Goal: Contribute content: Contribute content

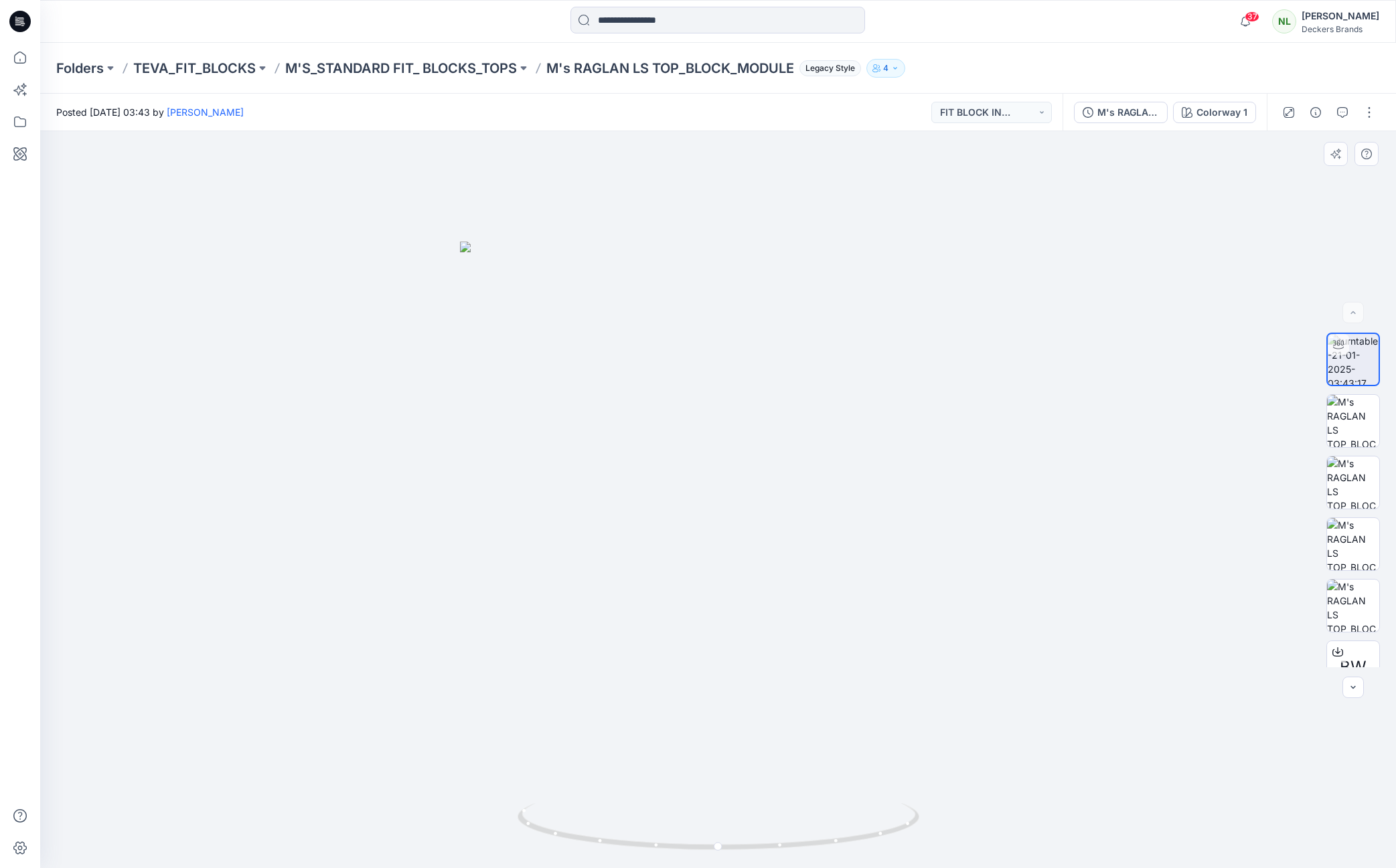
click at [1127, 494] on div at bounding box center [718, 500] width 1356 height 737
click at [1375, 111] on button "button" at bounding box center [1368, 112] width 21 height 21
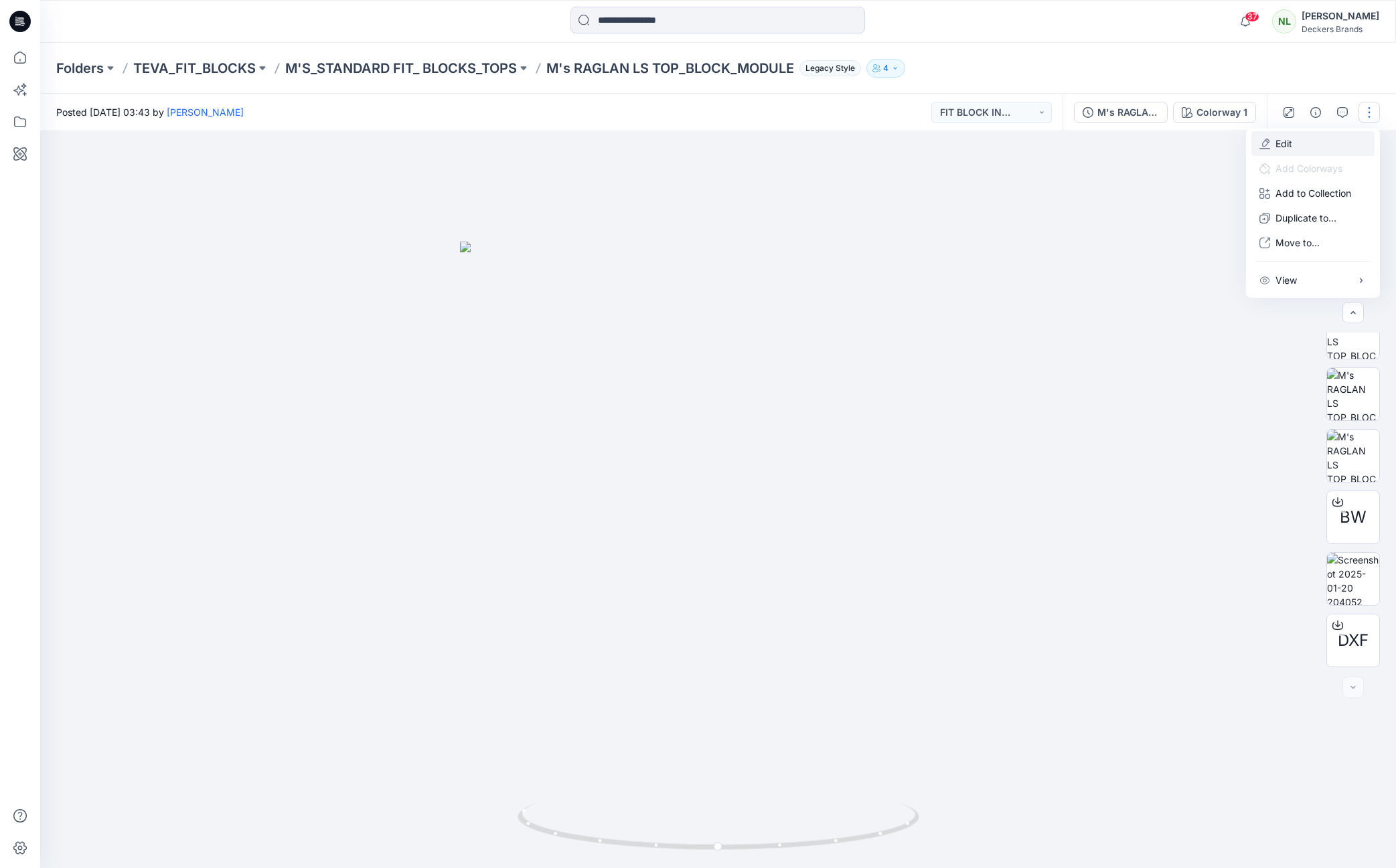
click at [1273, 145] on button "Edit" at bounding box center [1313, 143] width 123 height 25
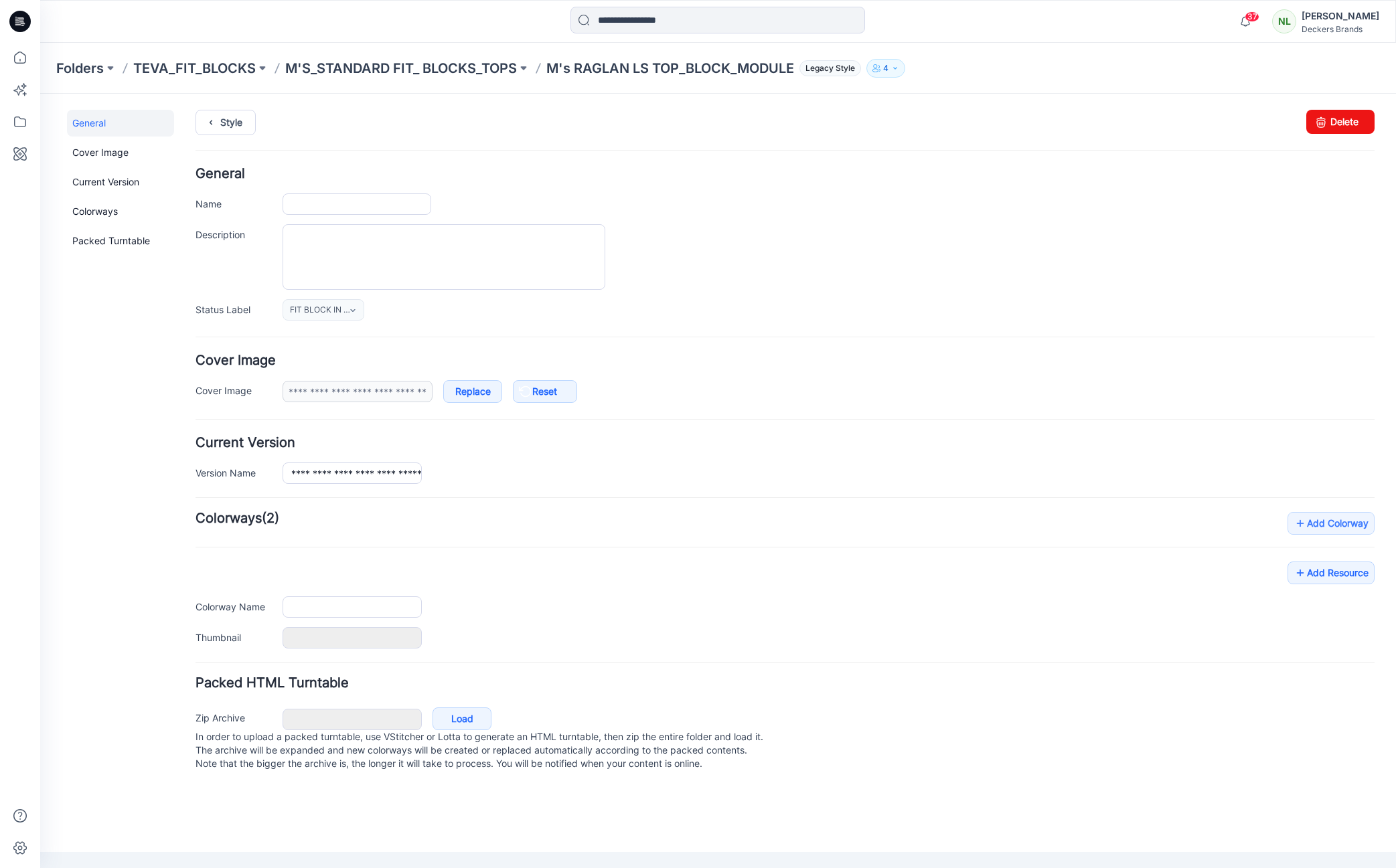
type input "**********"
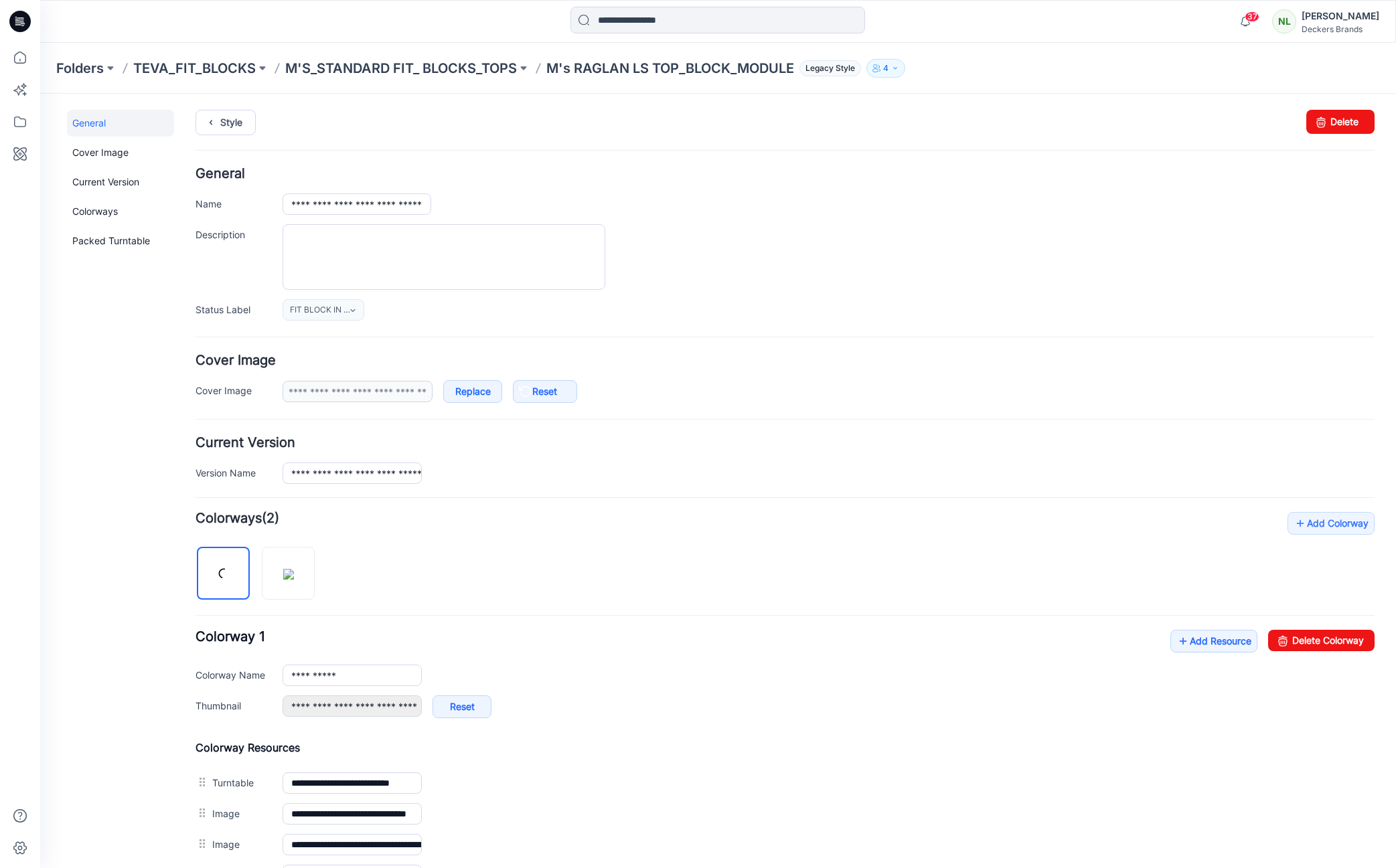
scroll to position [299, 0]
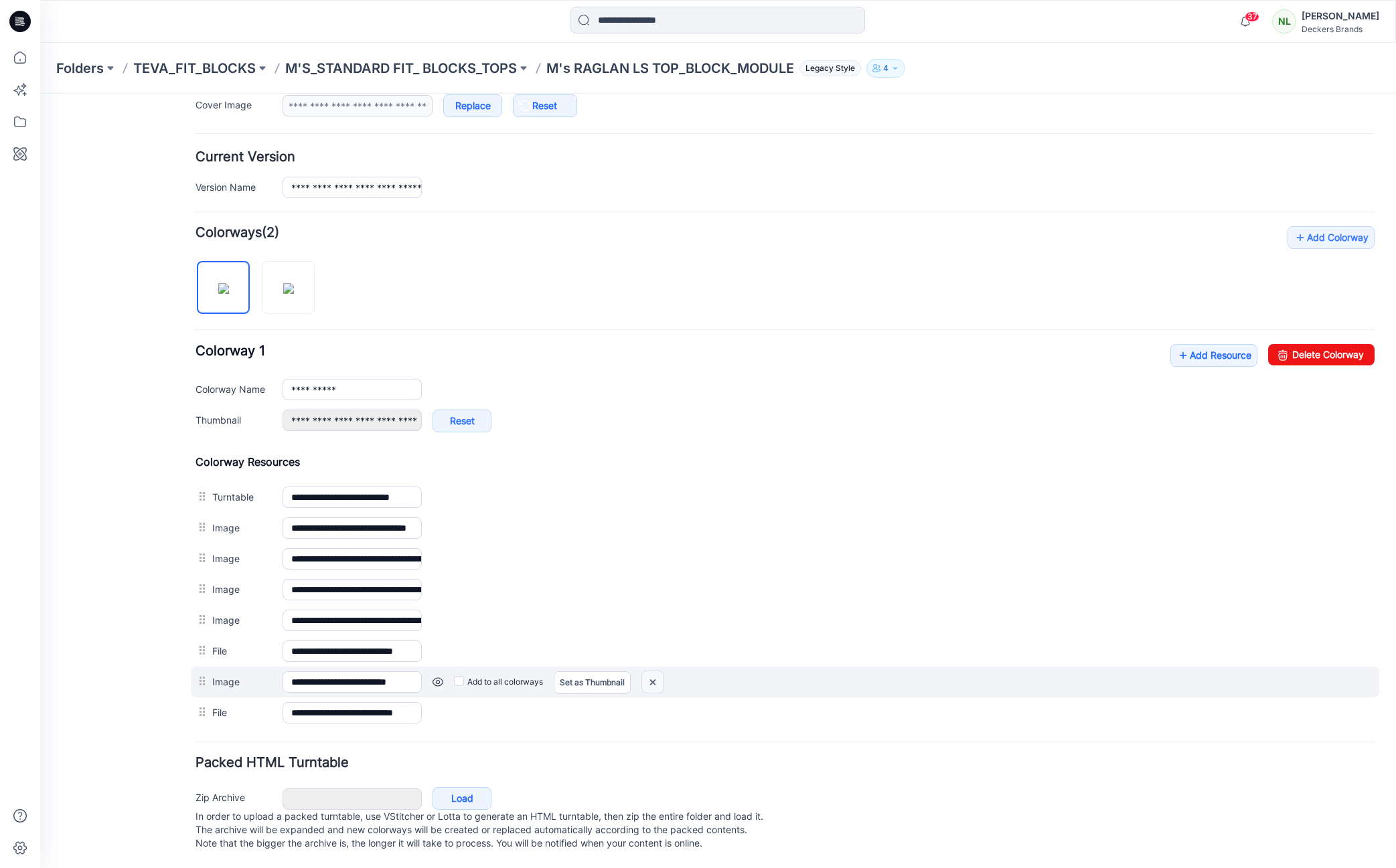
drag, startPoint x: 658, startPoint y: 668, endPoint x: 799, endPoint y: 179, distance: 508.9
click at [658, 671] on img at bounding box center [652, 682] width 21 height 22
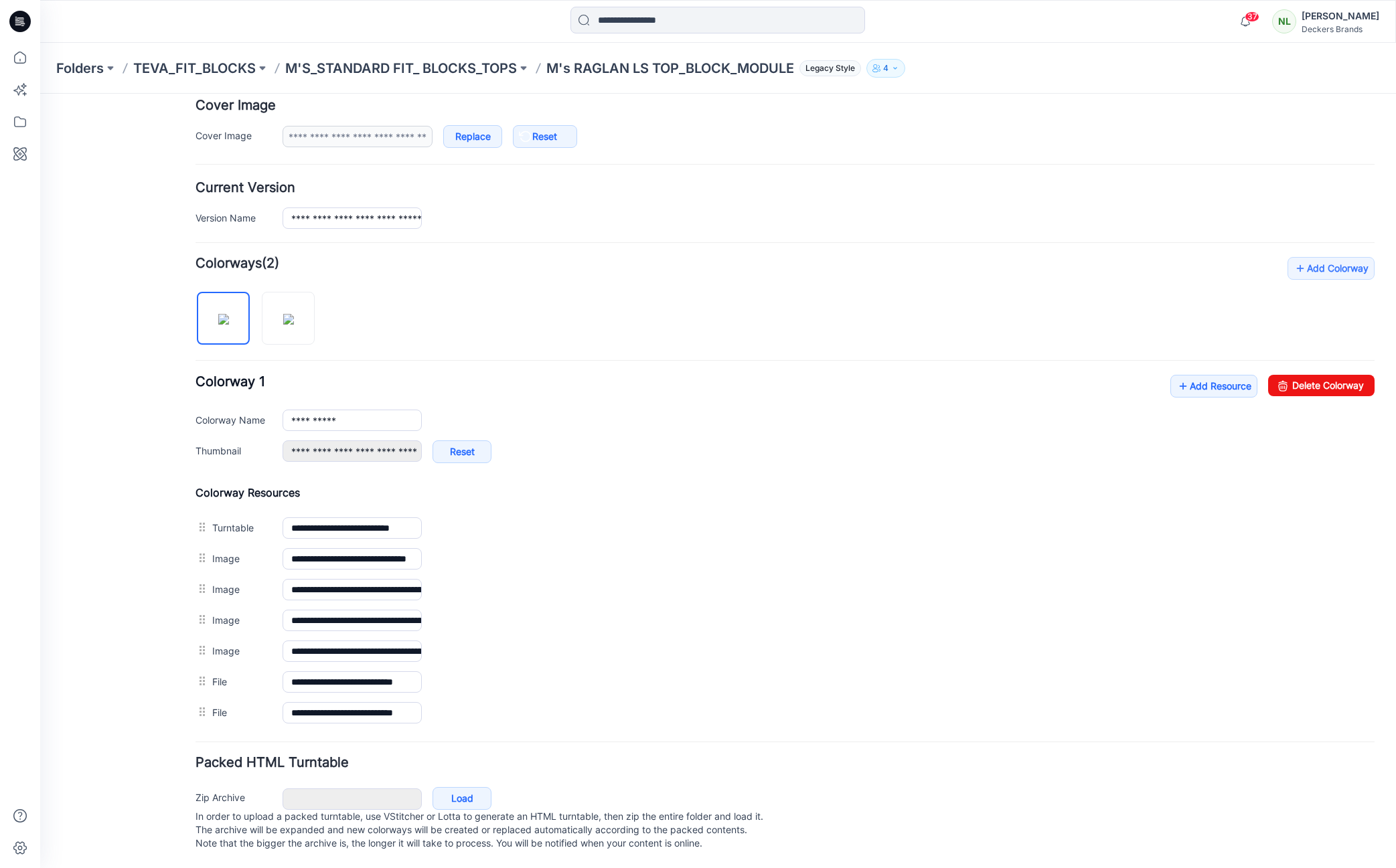
scroll to position [268, 0]
click at [1194, 375] on link "Add Resource" at bounding box center [1214, 386] width 87 height 23
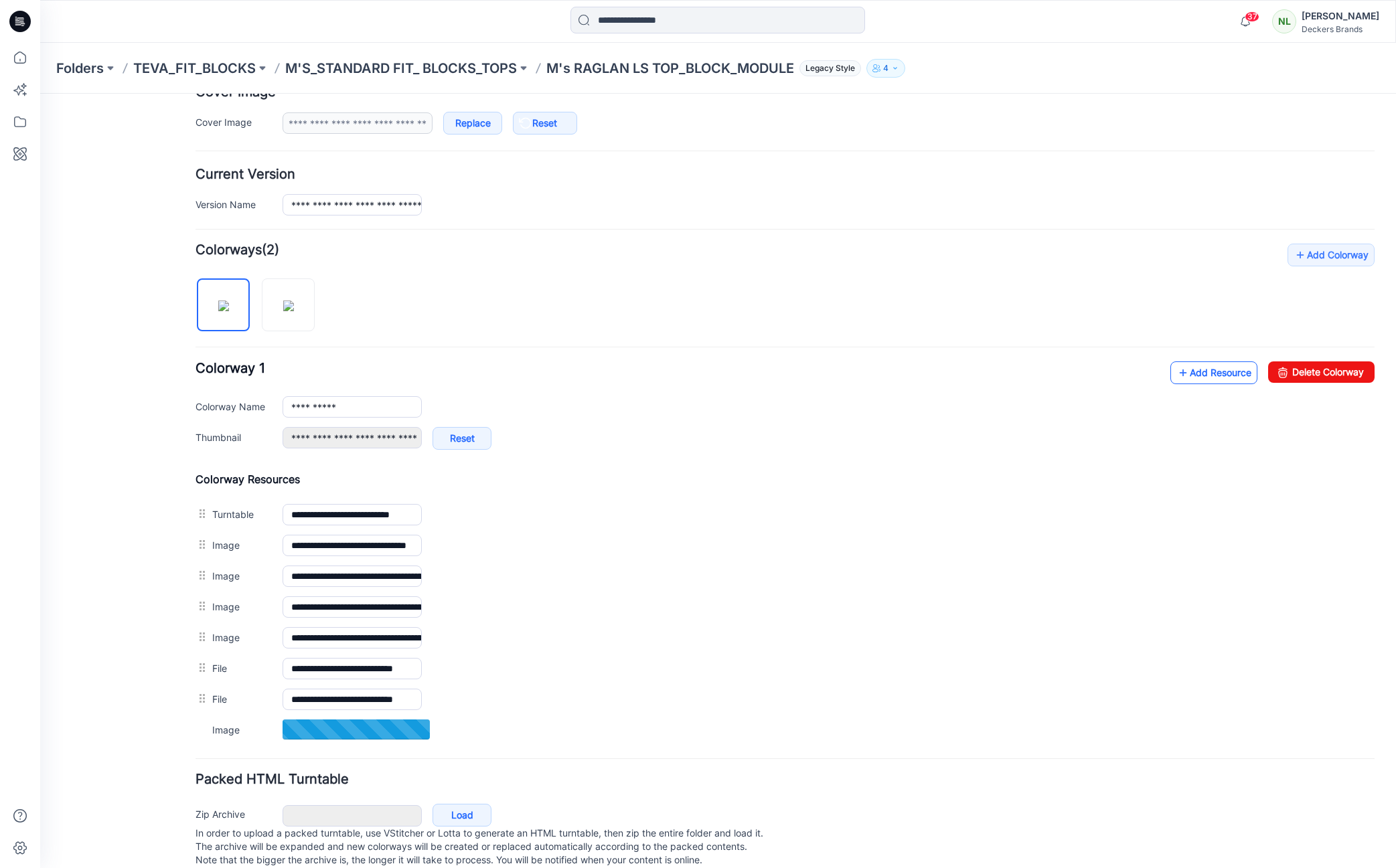
click at [1198, 373] on link "Add Resource" at bounding box center [1214, 372] width 87 height 23
click at [1216, 372] on link "Add Resource" at bounding box center [1214, 372] width 87 height 23
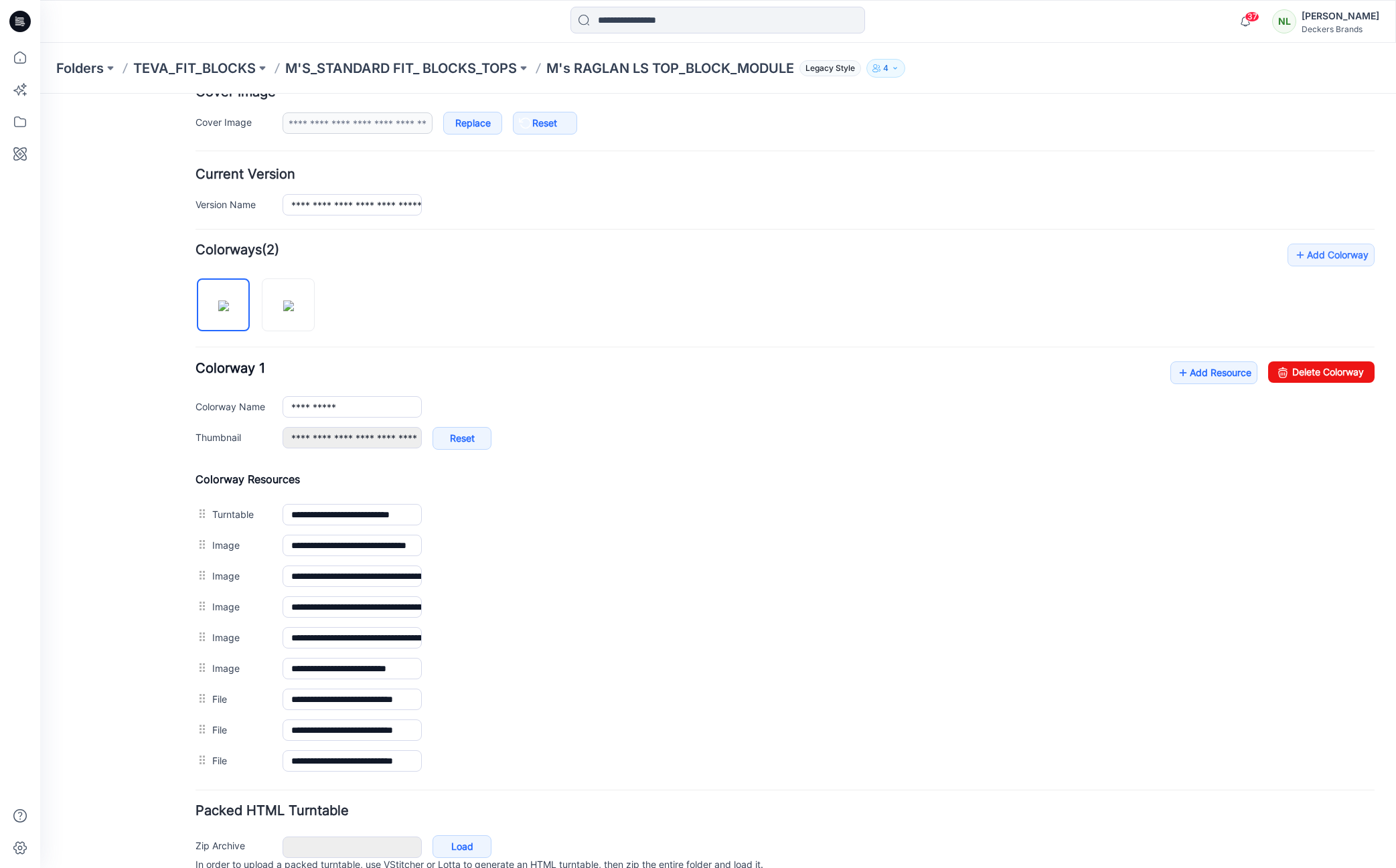
scroll to position [0, 0]
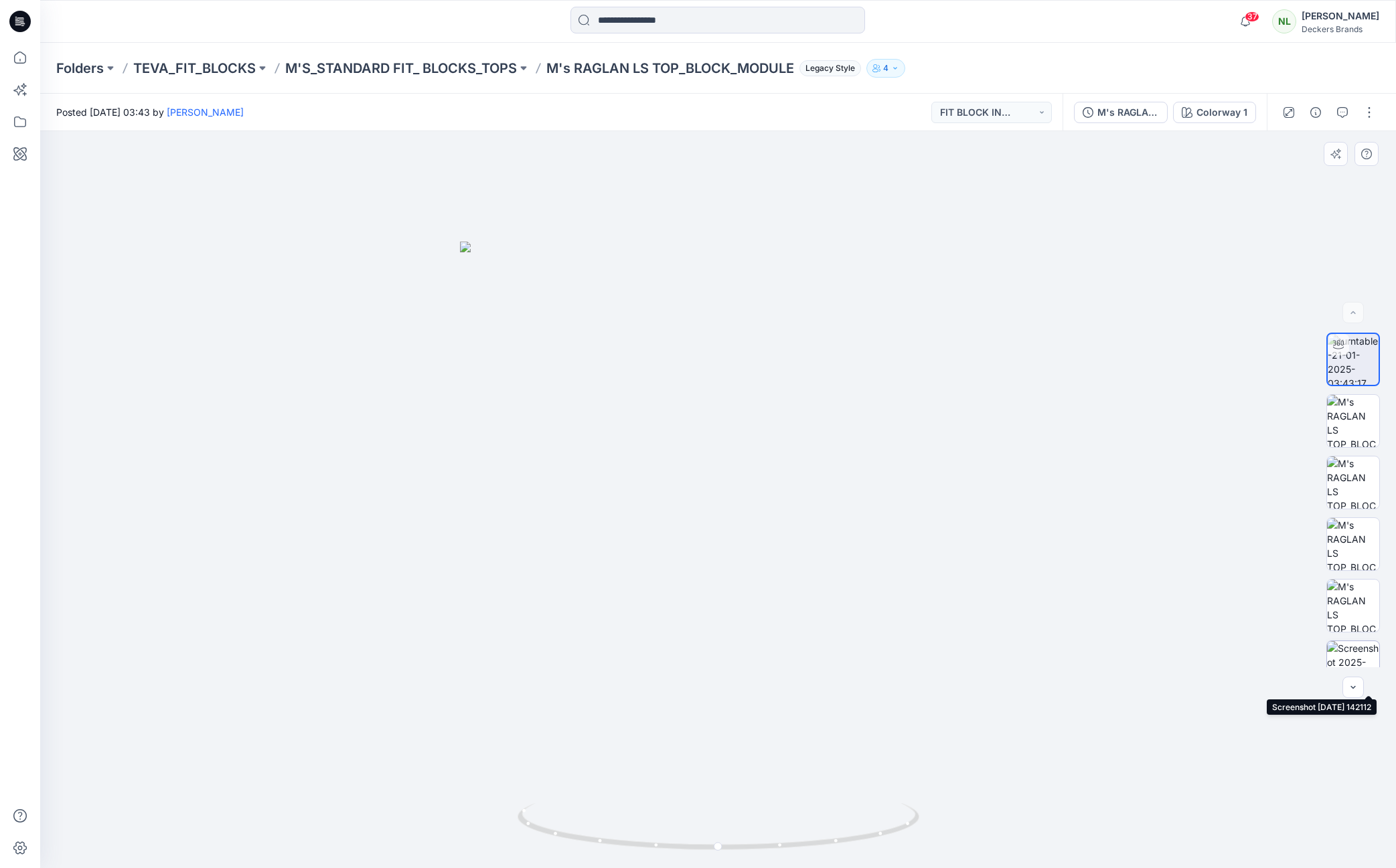
click at [1351, 657] on img at bounding box center [1353, 668] width 52 height 52
click at [195, 555] on div at bounding box center [718, 500] width 1356 height 737
click at [472, 65] on p "M'S_STANDARD FIT_ BLOCKS_TOPS" at bounding box center [401, 68] width 232 height 18
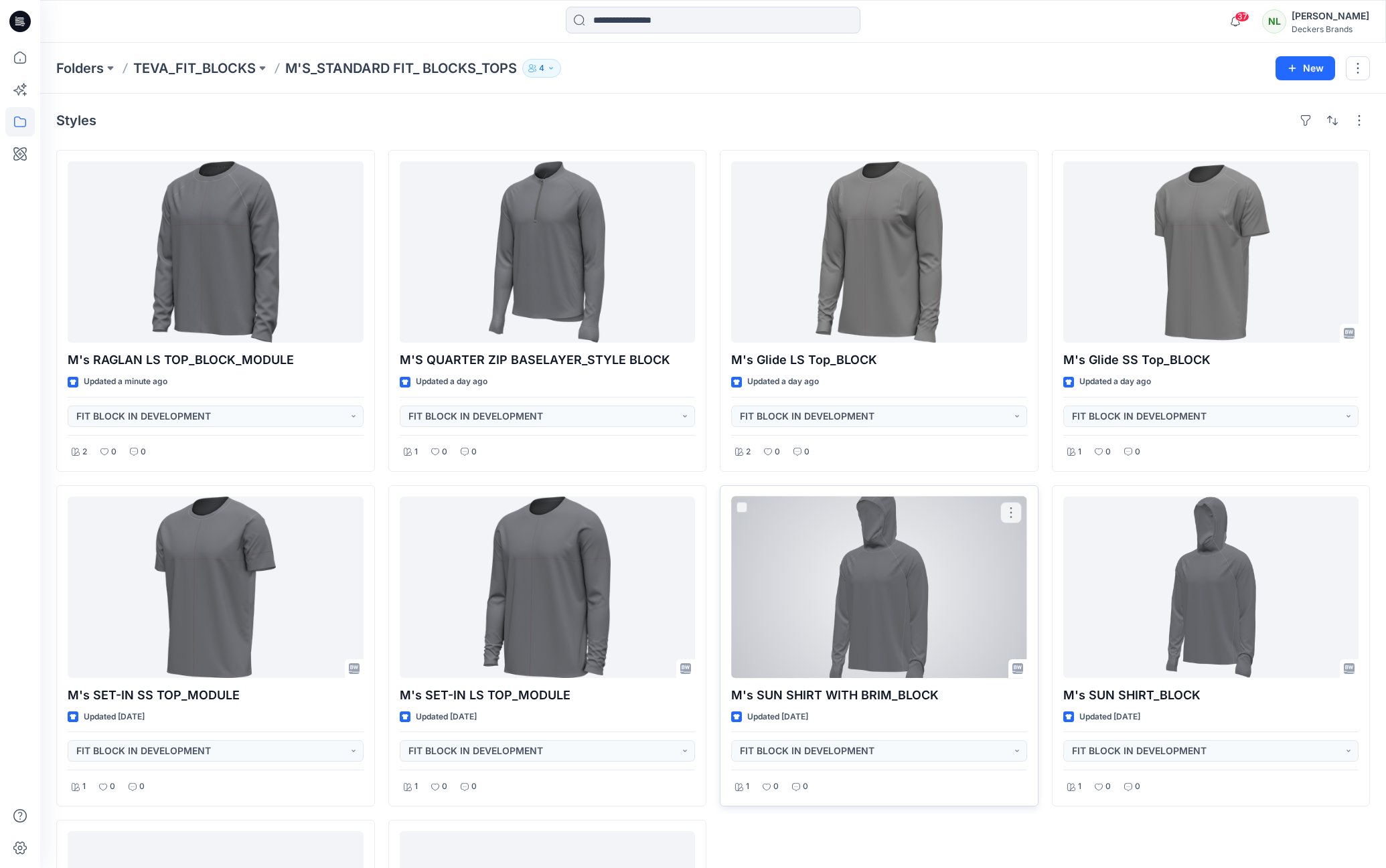
scroll to position [290, 0]
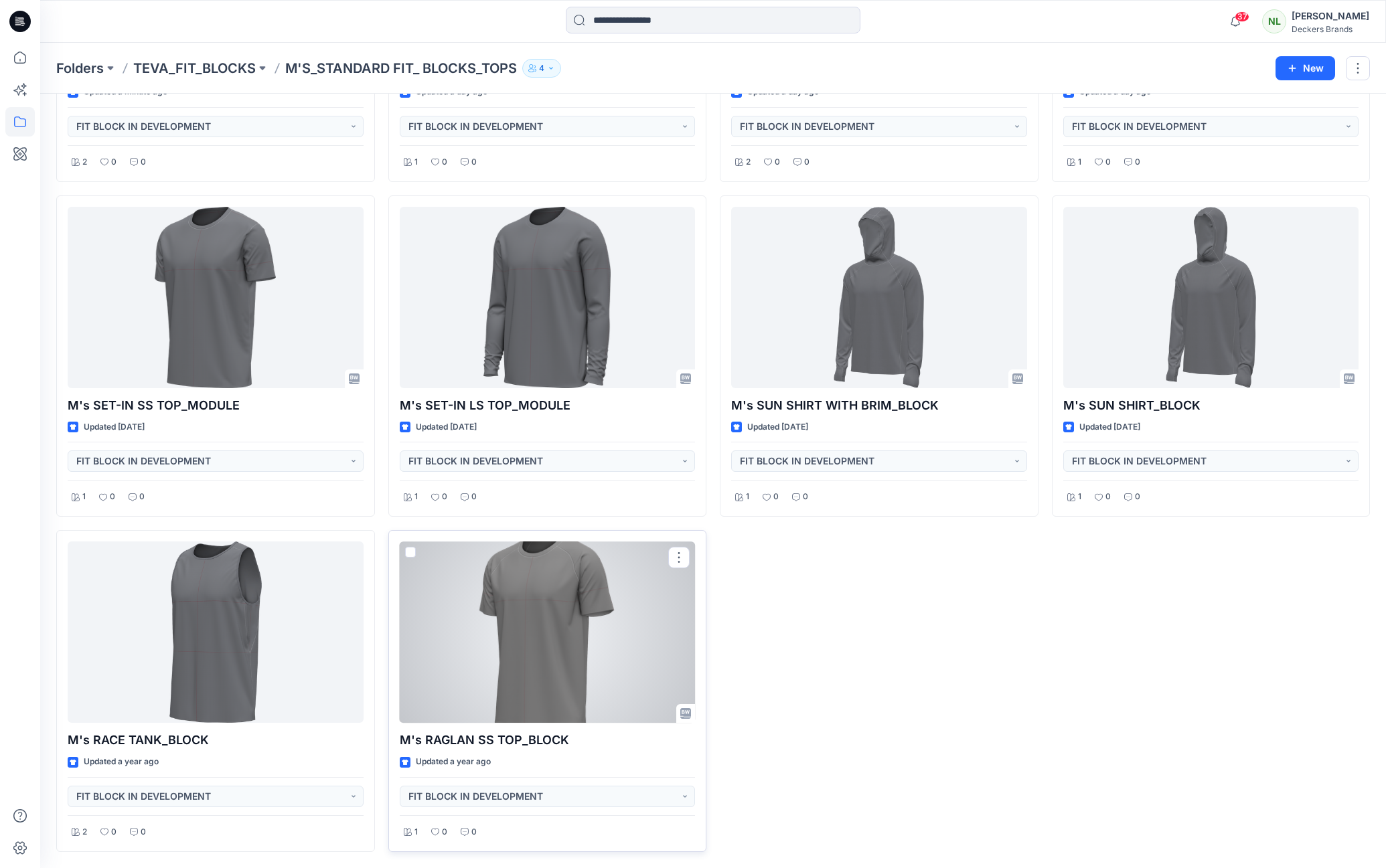
click at [553, 639] on div at bounding box center [548, 632] width 296 height 181
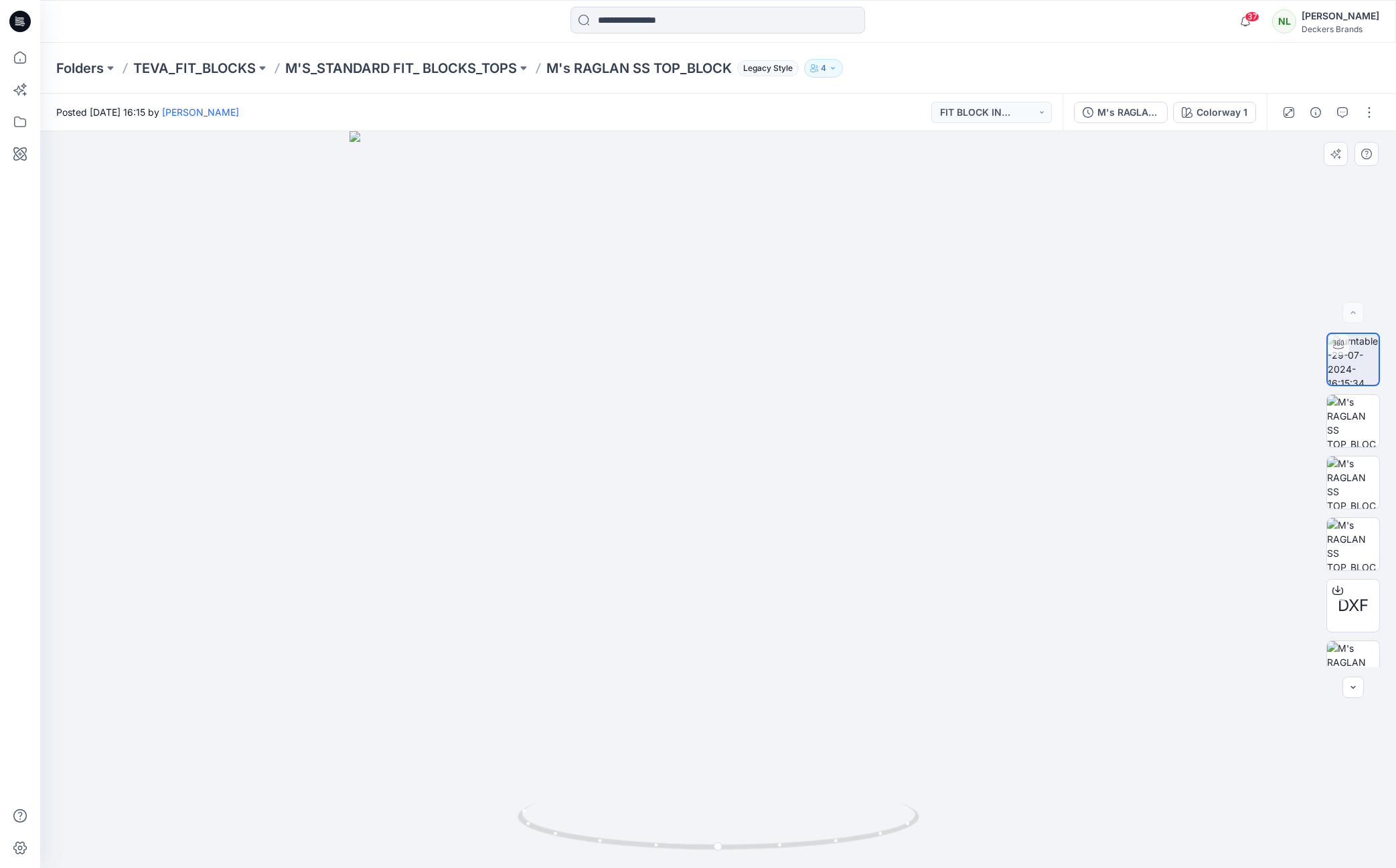
scroll to position [27, 0]
click at [1372, 109] on button "button" at bounding box center [1368, 112] width 21 height 21
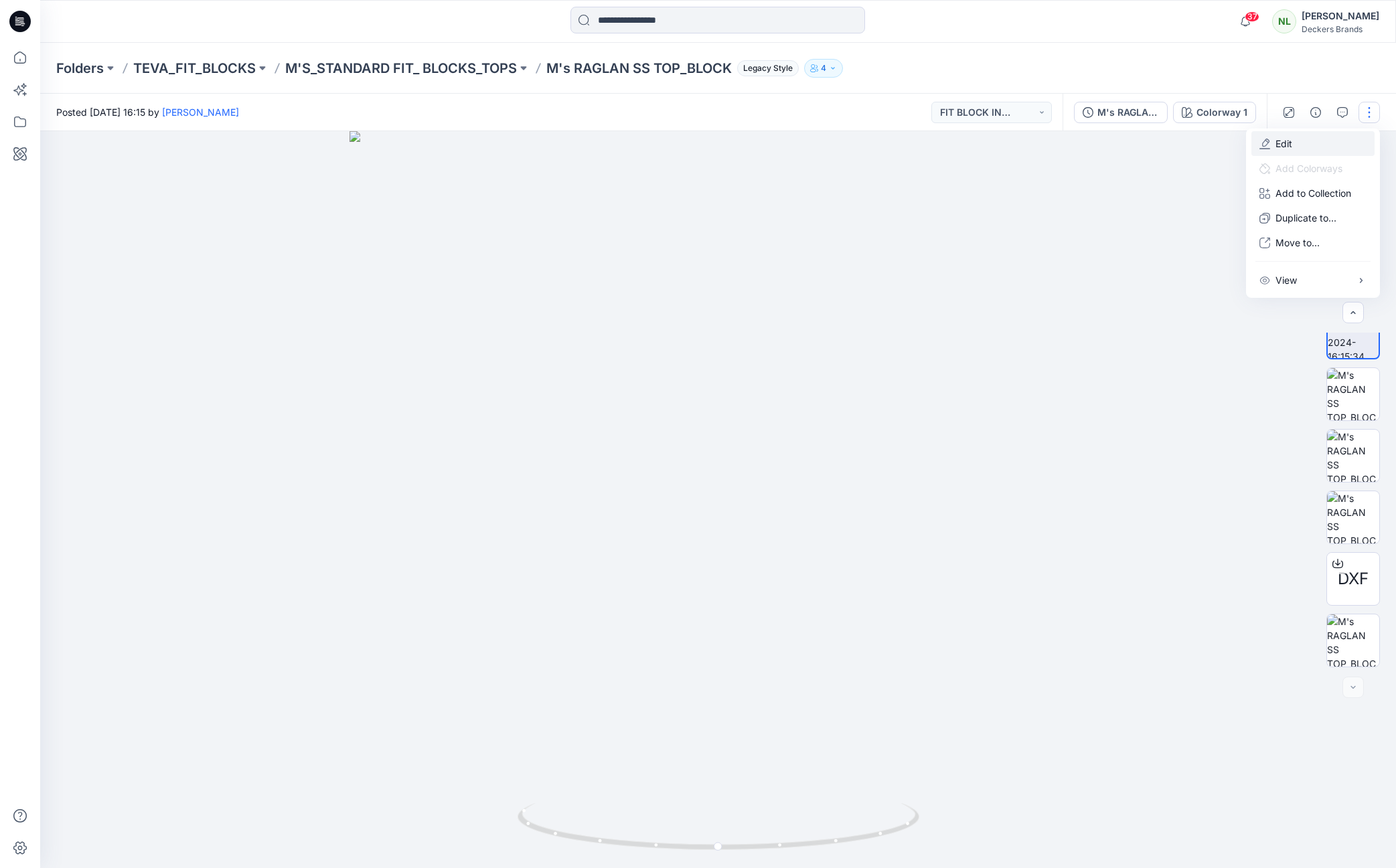
click at [1285, 145] on p "Edit" at bounding box center [1284, 143] width 17 height 14
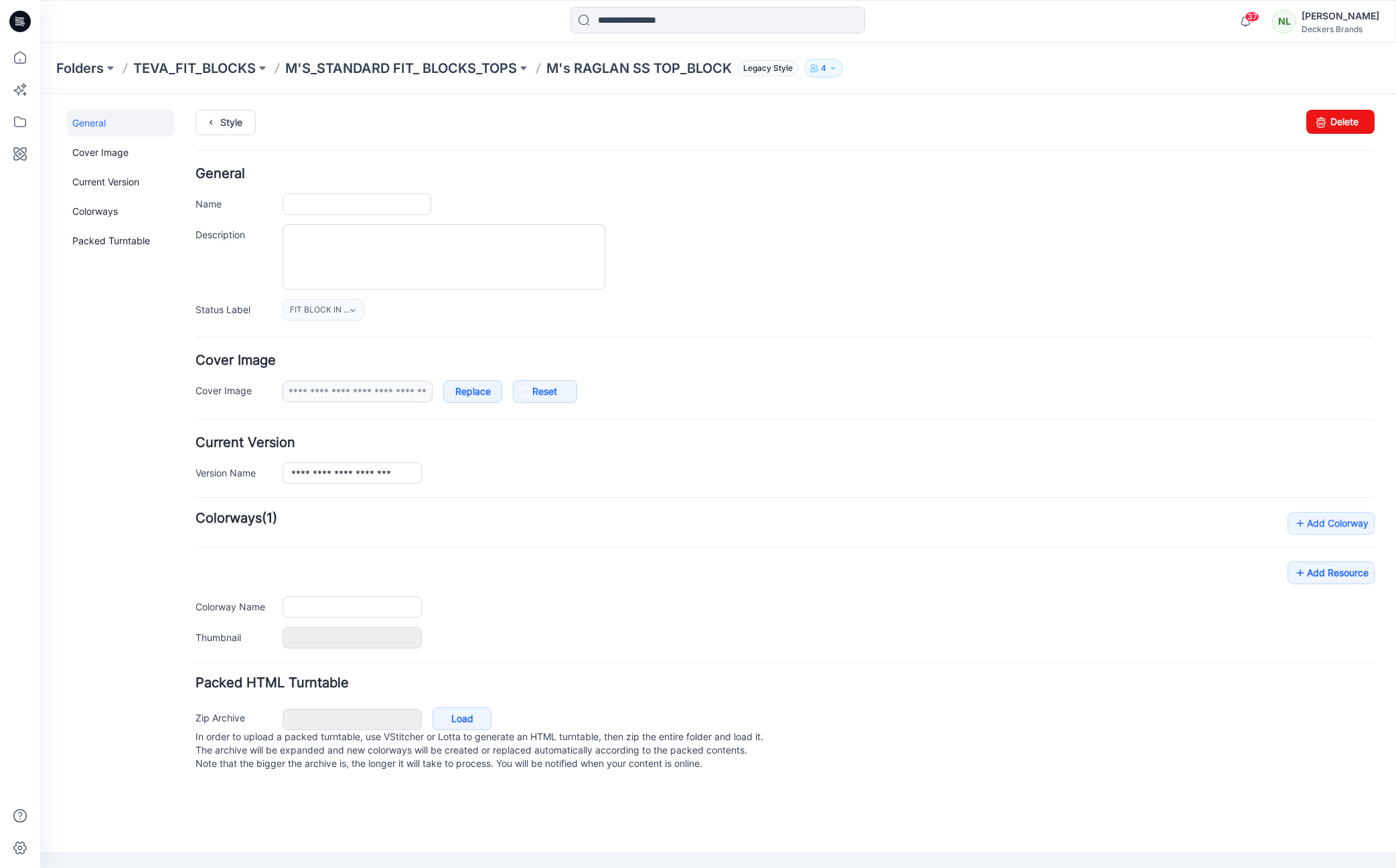
type input "**********"
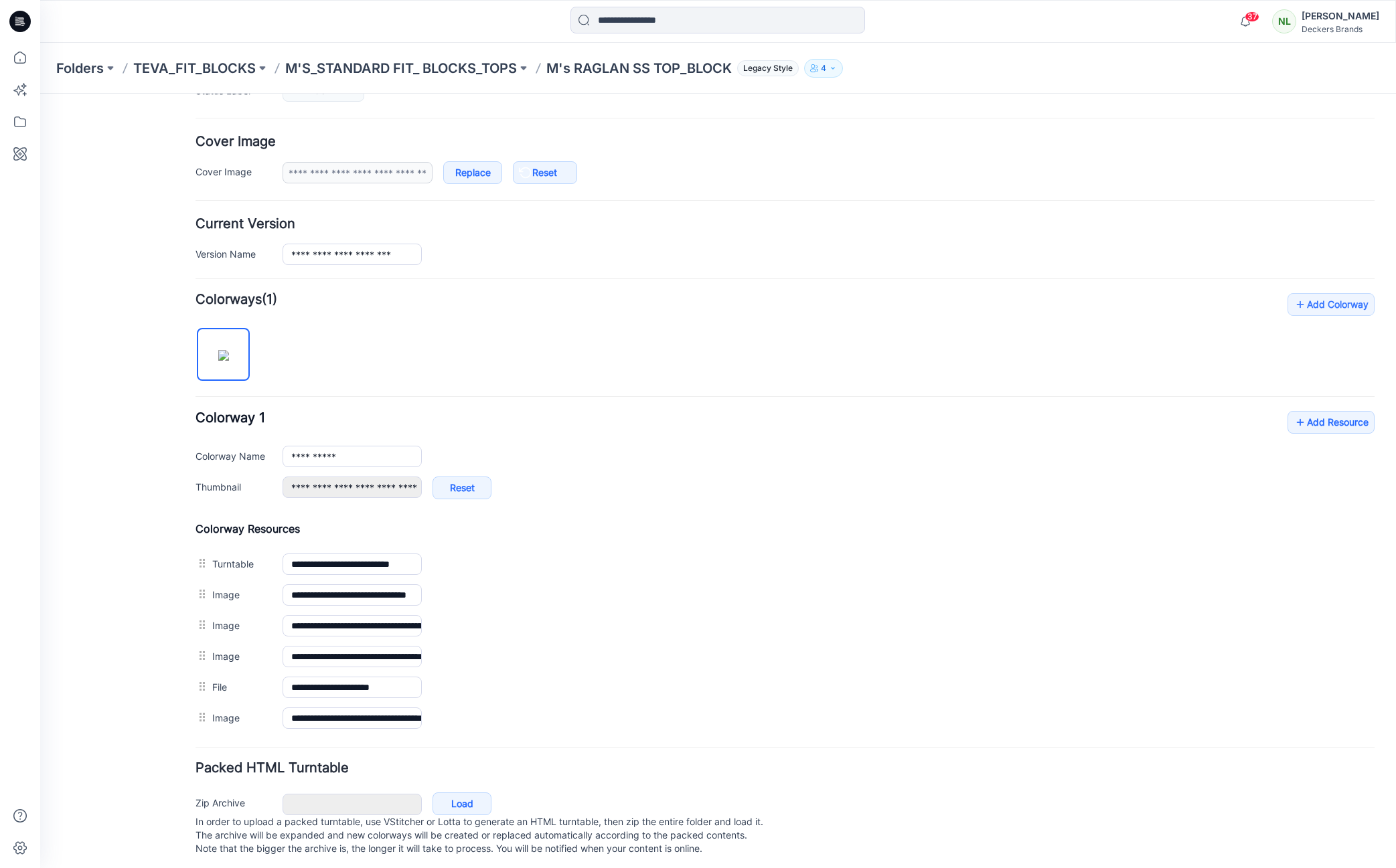
scroll to position [237, 0]
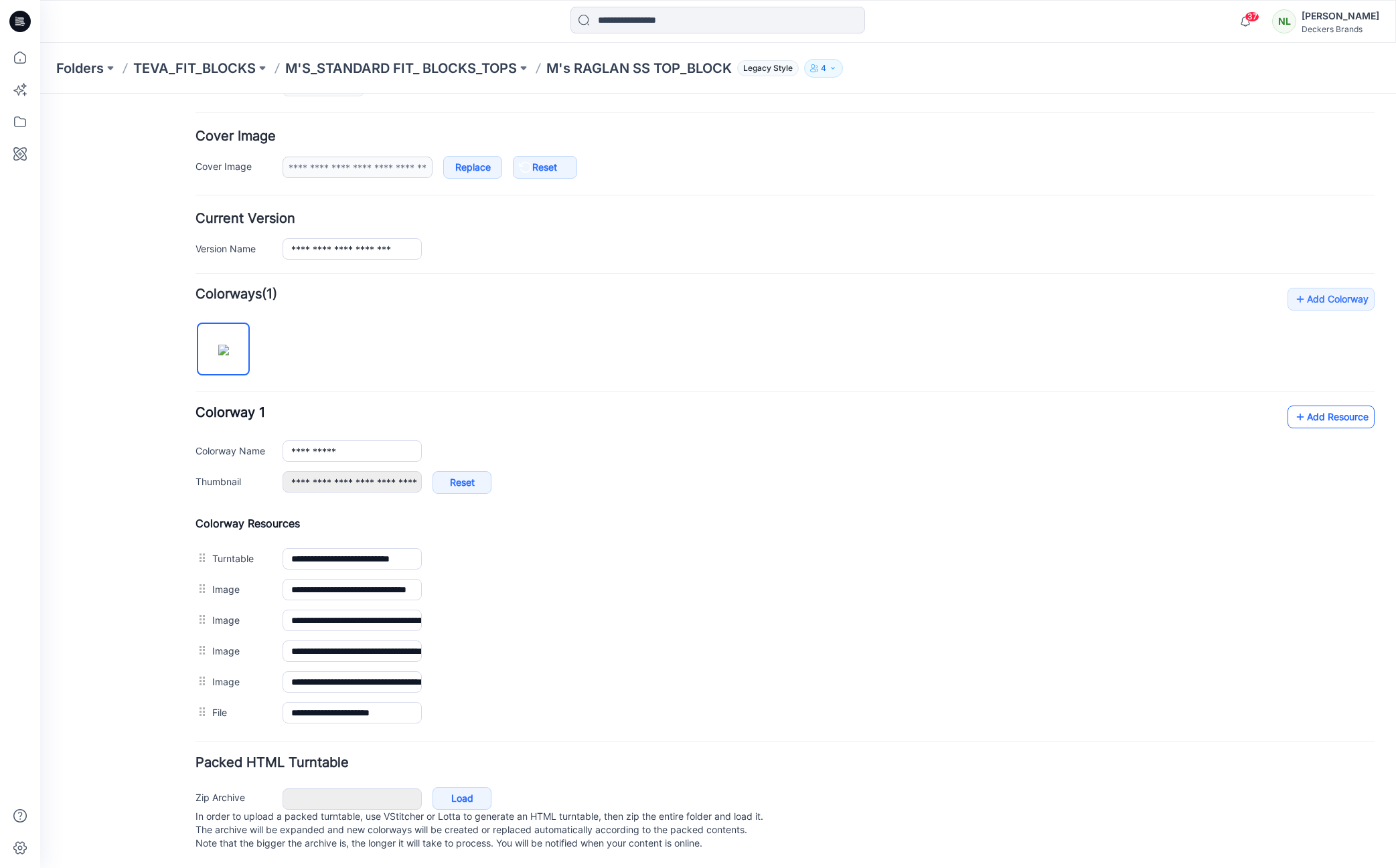
click at [1331, 405] on link "Add Resource" at bounding box center [1331, 417] width 87 height 23
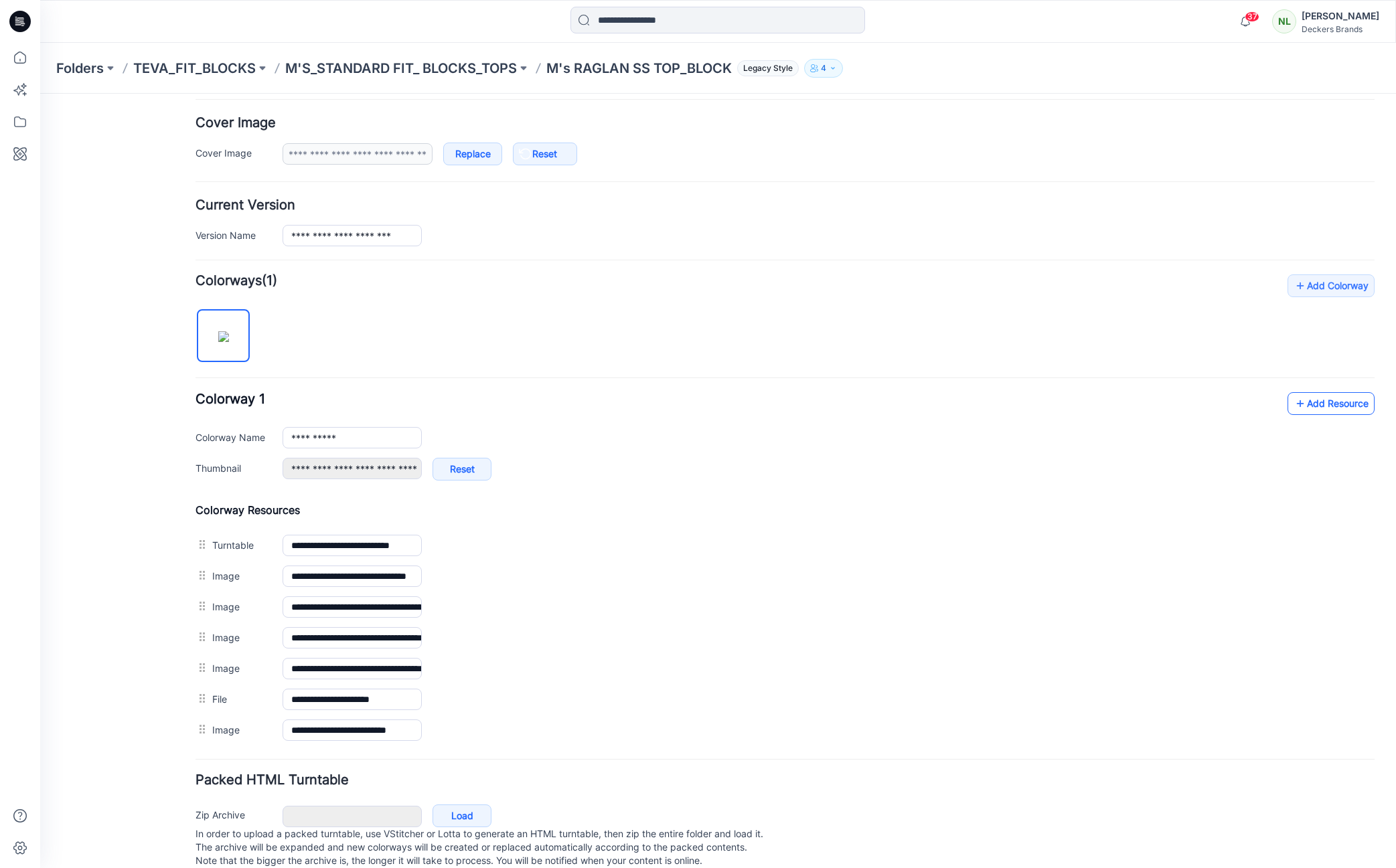
click at [1341, 406] on link "Add Resource" at bounding box center [1331, 404] width 87 height 23
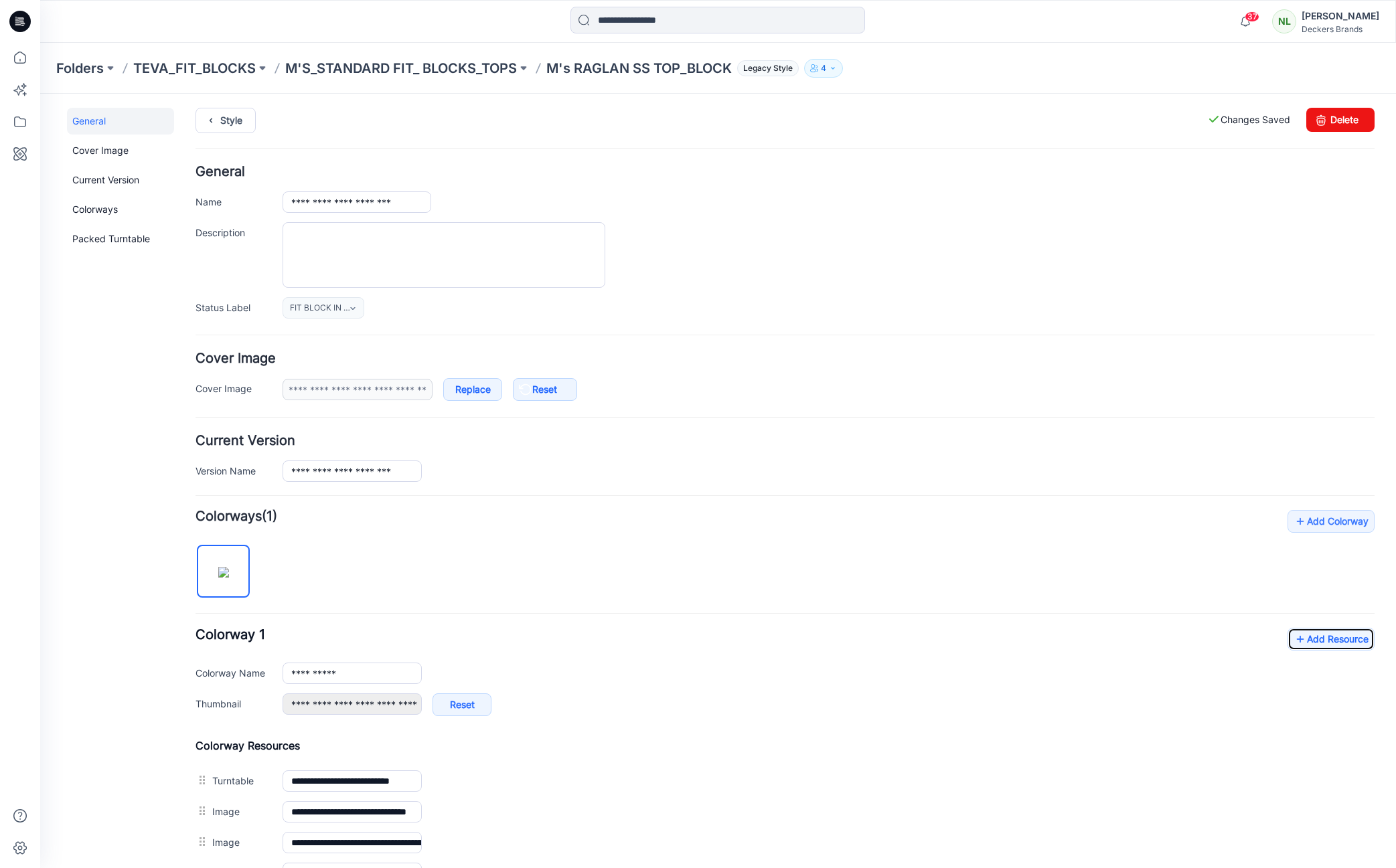
scroll to position [0, 0]
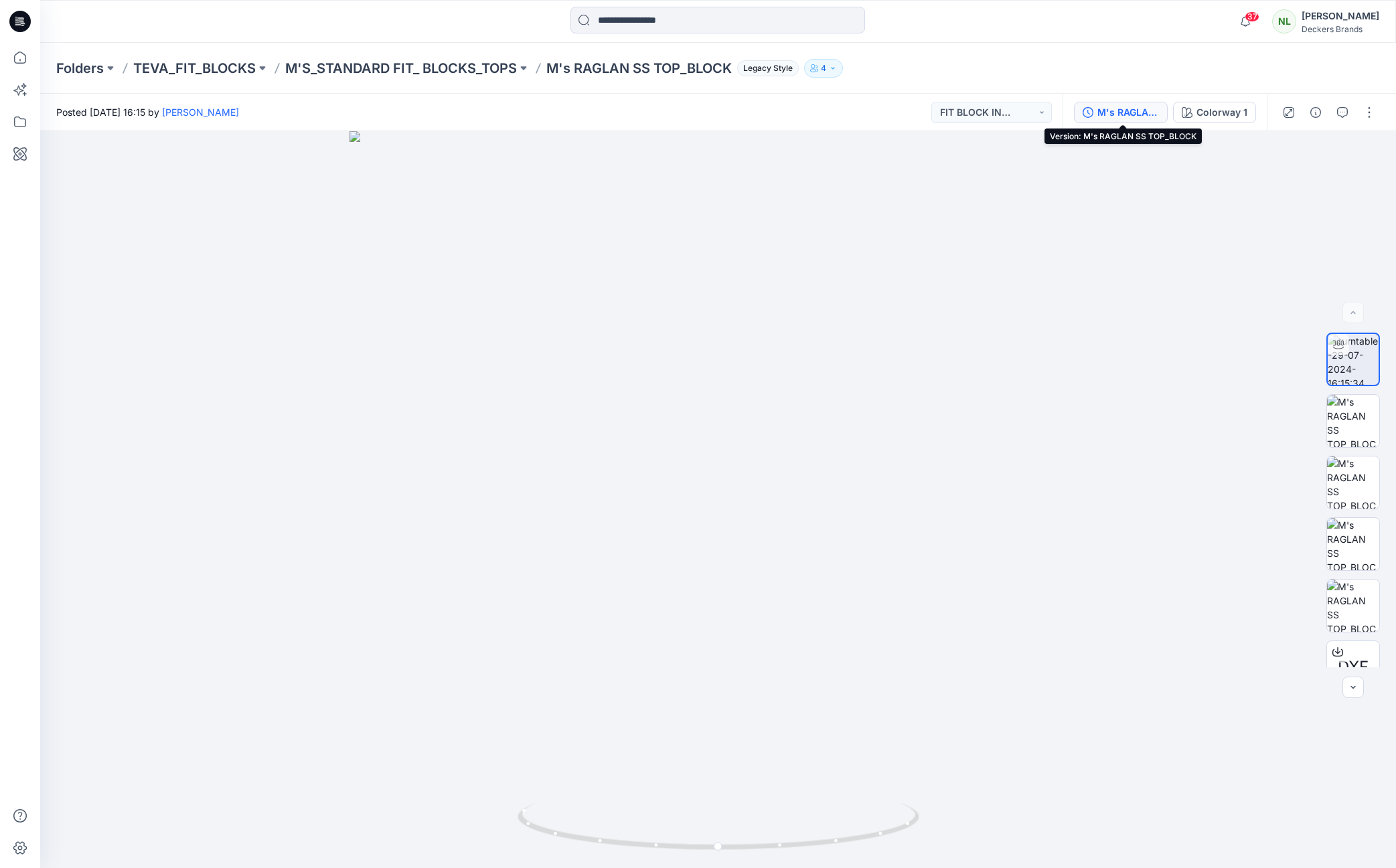
click at [1124, 116] on div "M's RAGLAN SS TOP_BLOCK" at bounding box center [1127, 112] width 62 height 15
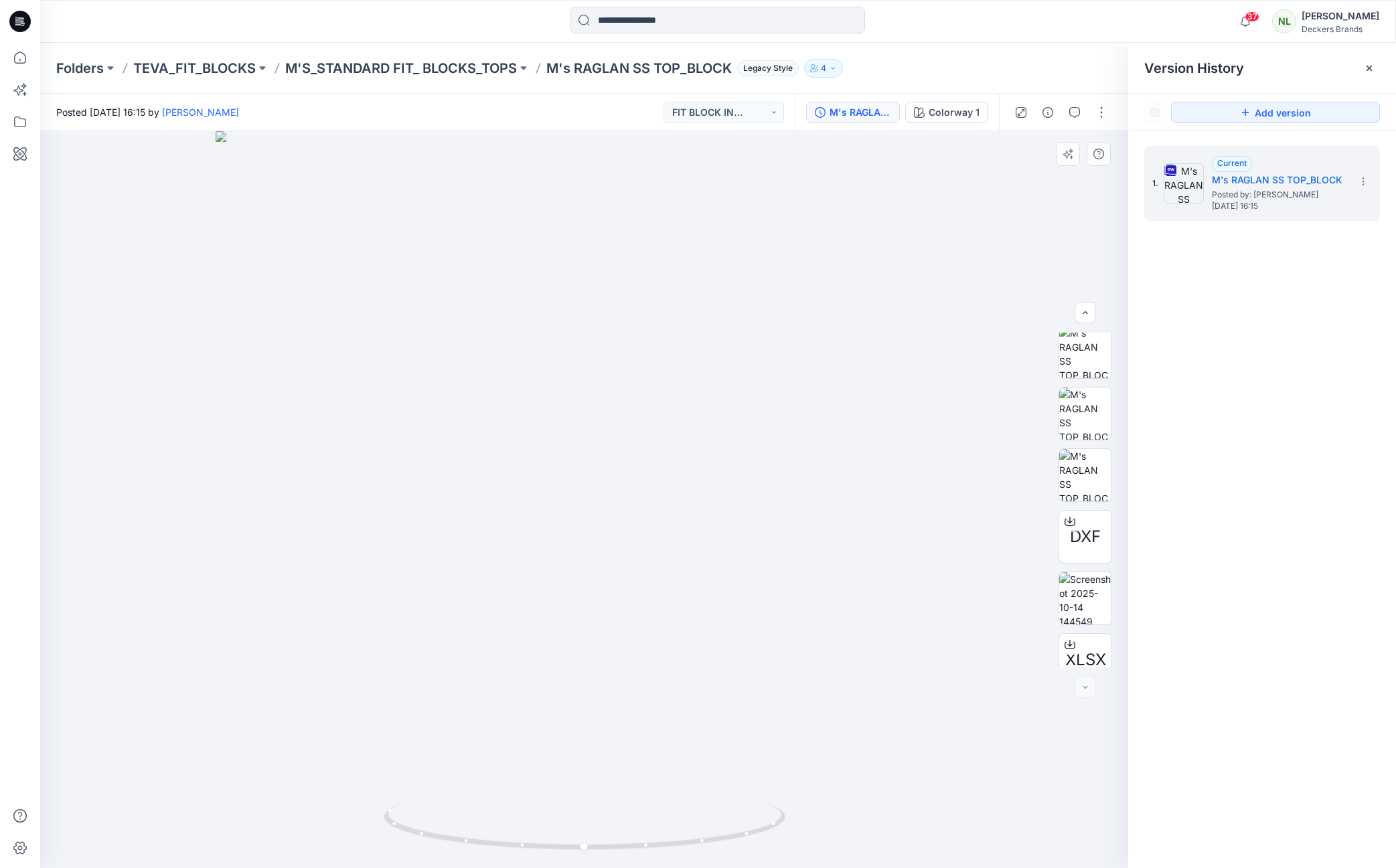
scroll to position [150, 0]
click at [1070, 592] on img at bounding box center [1085, 578] width 52 height 52
click at [1103, 115] on button "button" at bounding box center [1101, 112] width 21 height 21
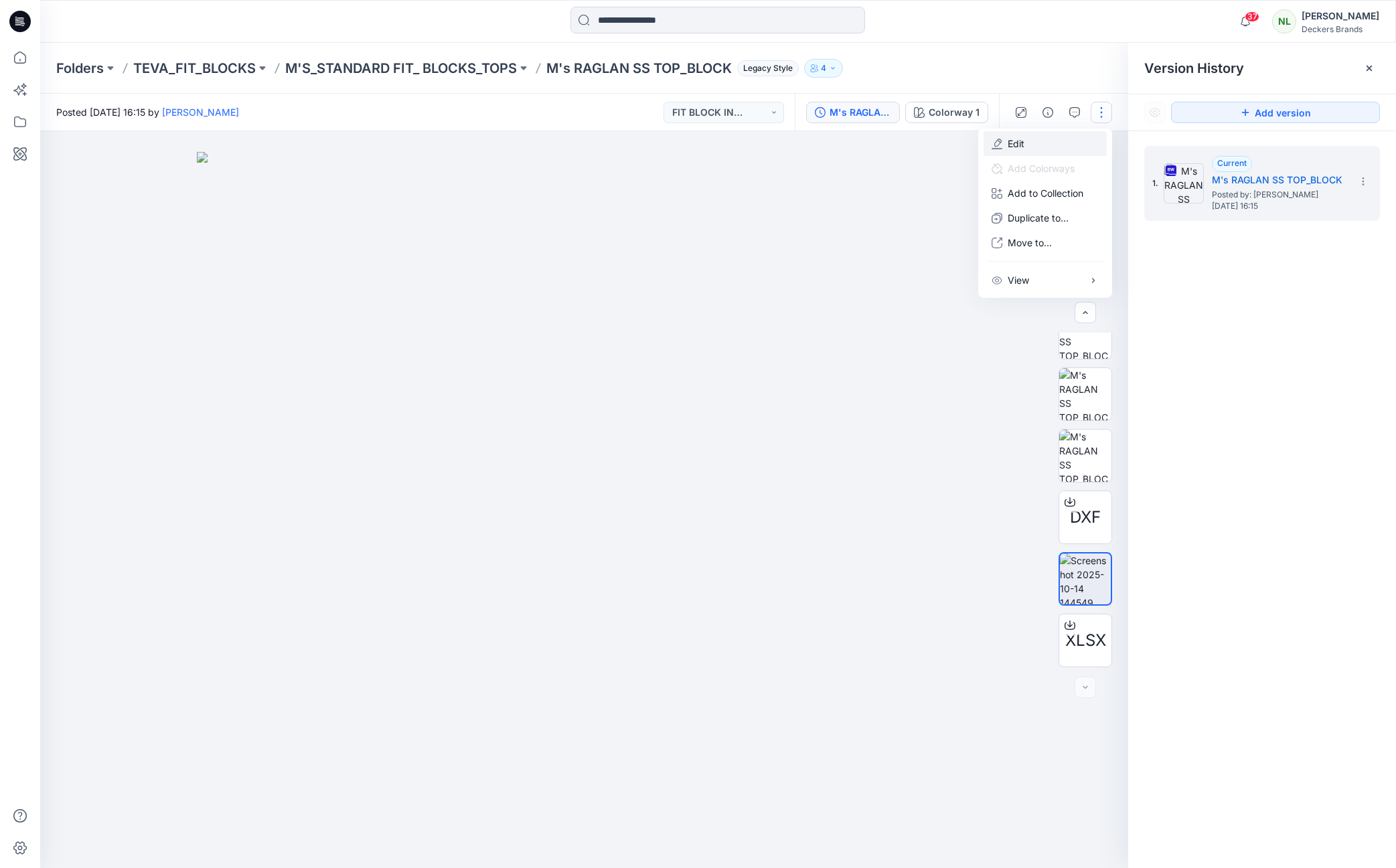
click at [1014, 146] on p "Edit" at bounding box center [1016, 143] width 17 height 14
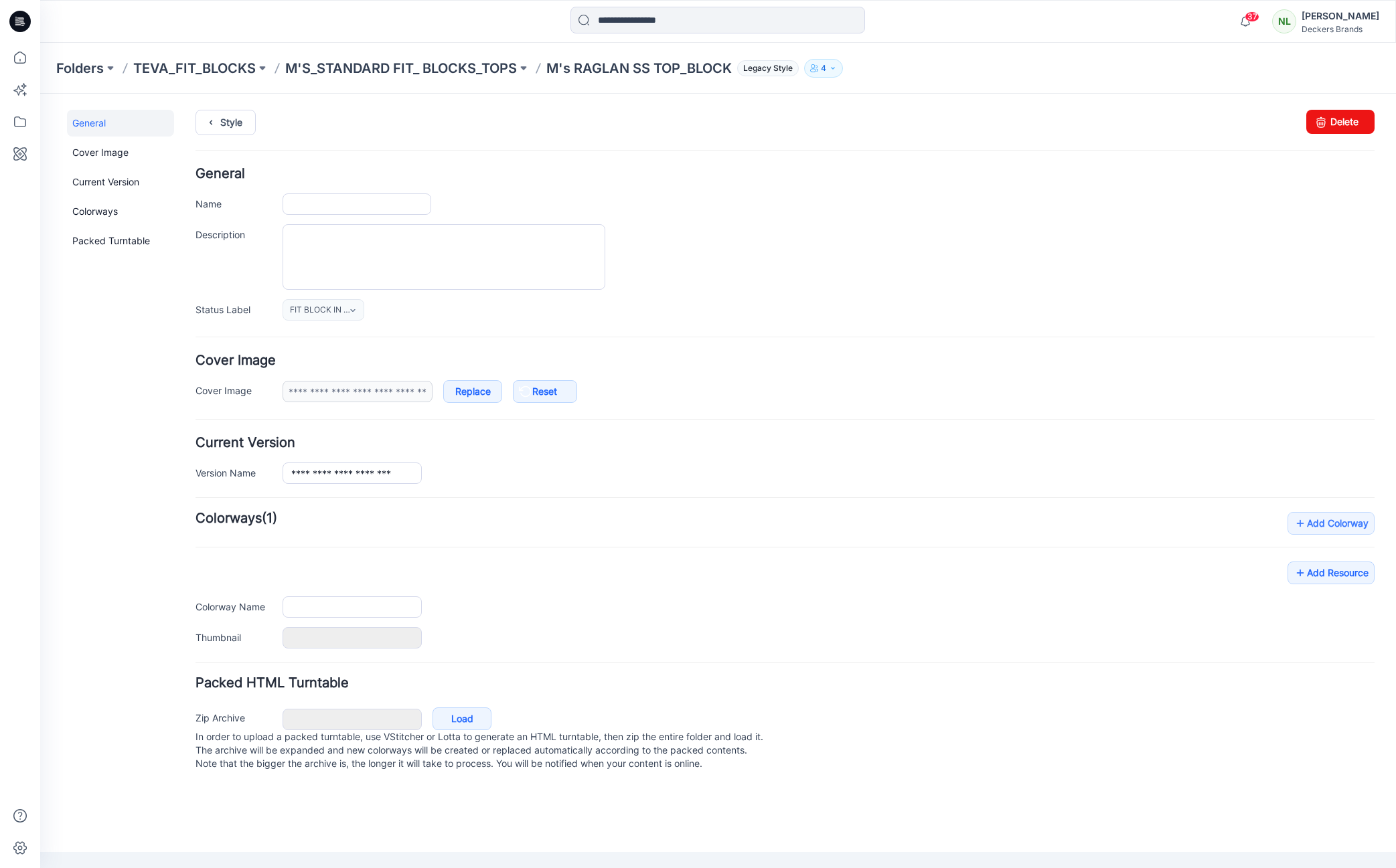
type input "**********"
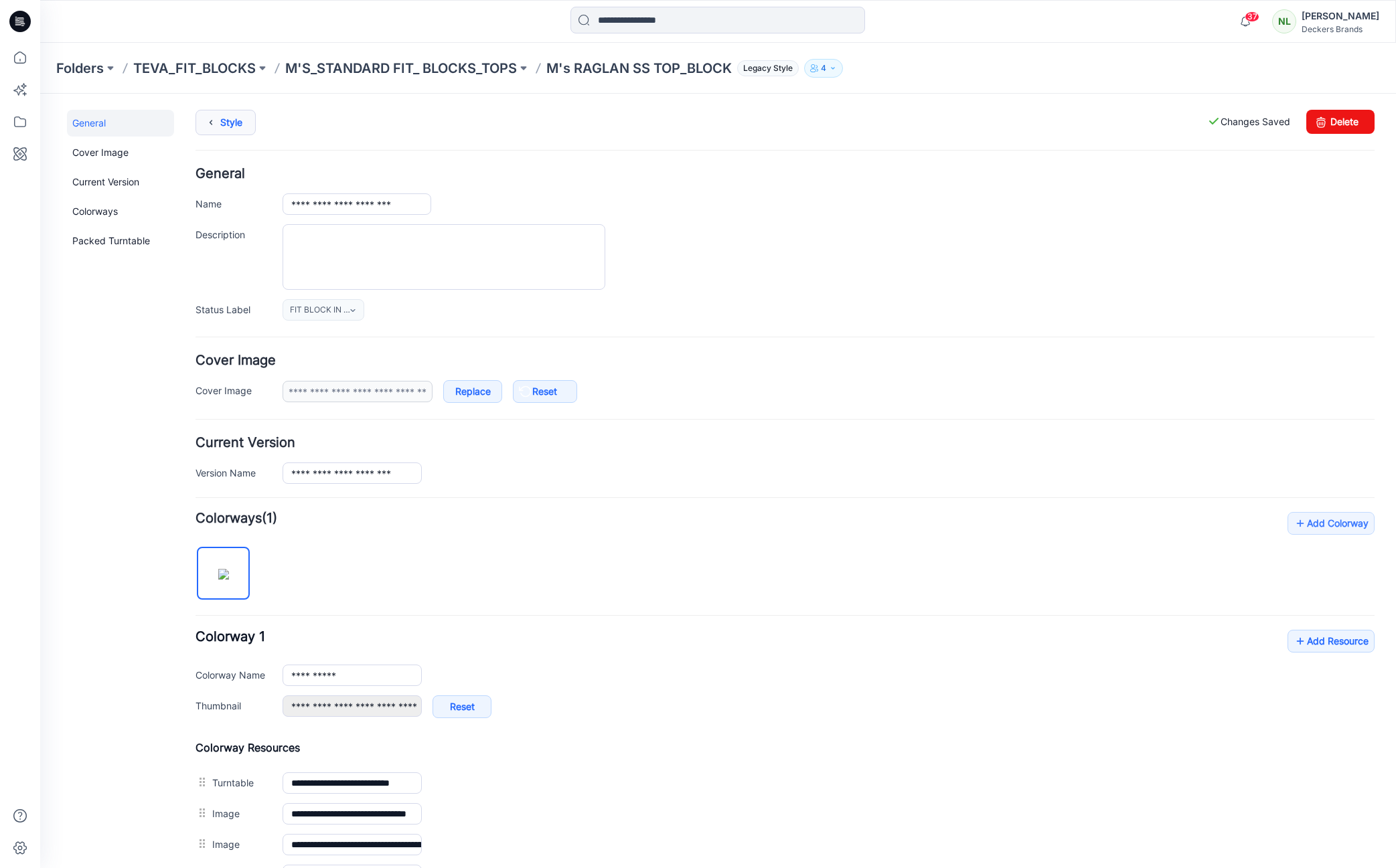
click at [240, 126] on link "Style" at bounding box center [226, 122] width 61 height 26
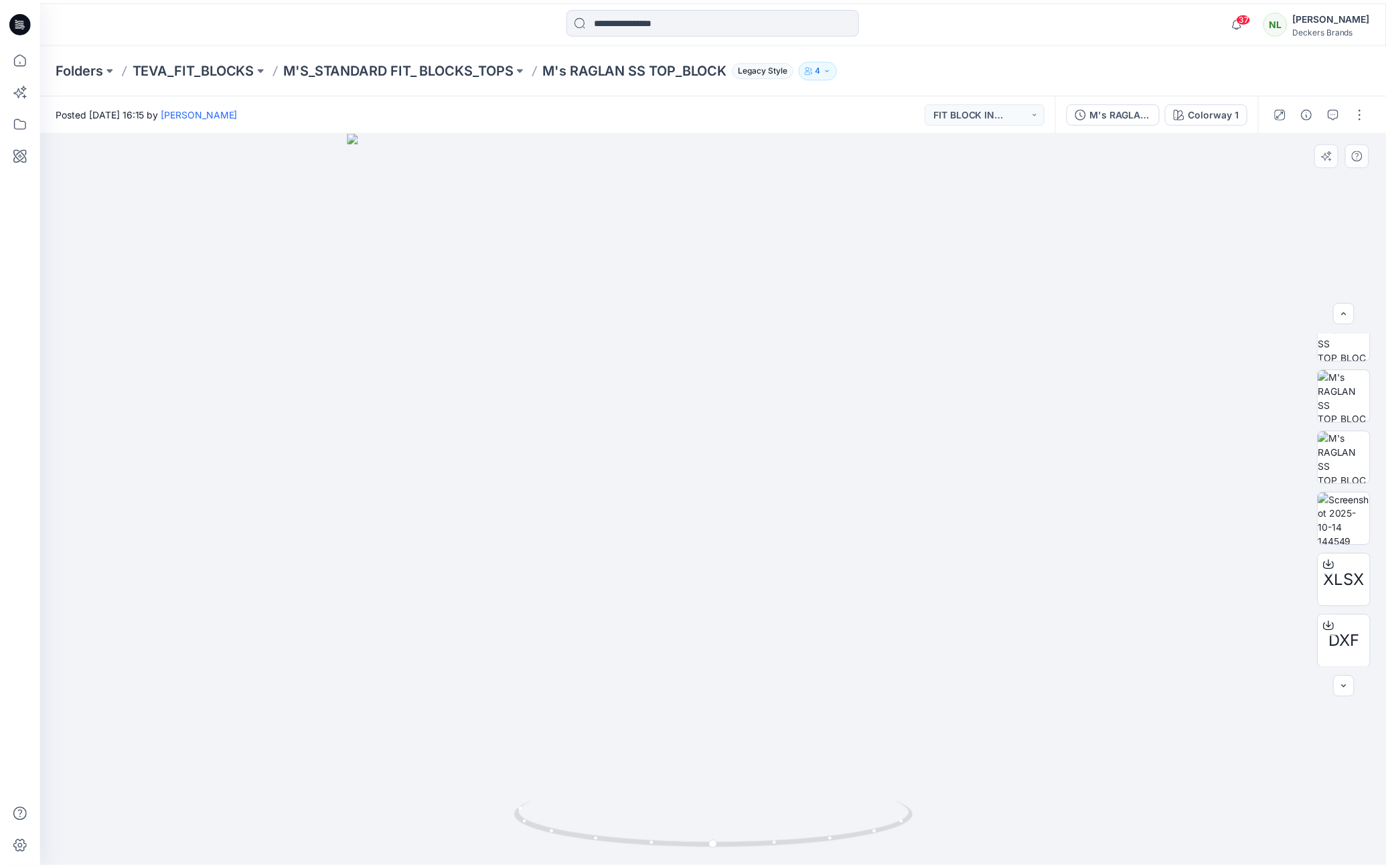
scroll to position [150, 0]
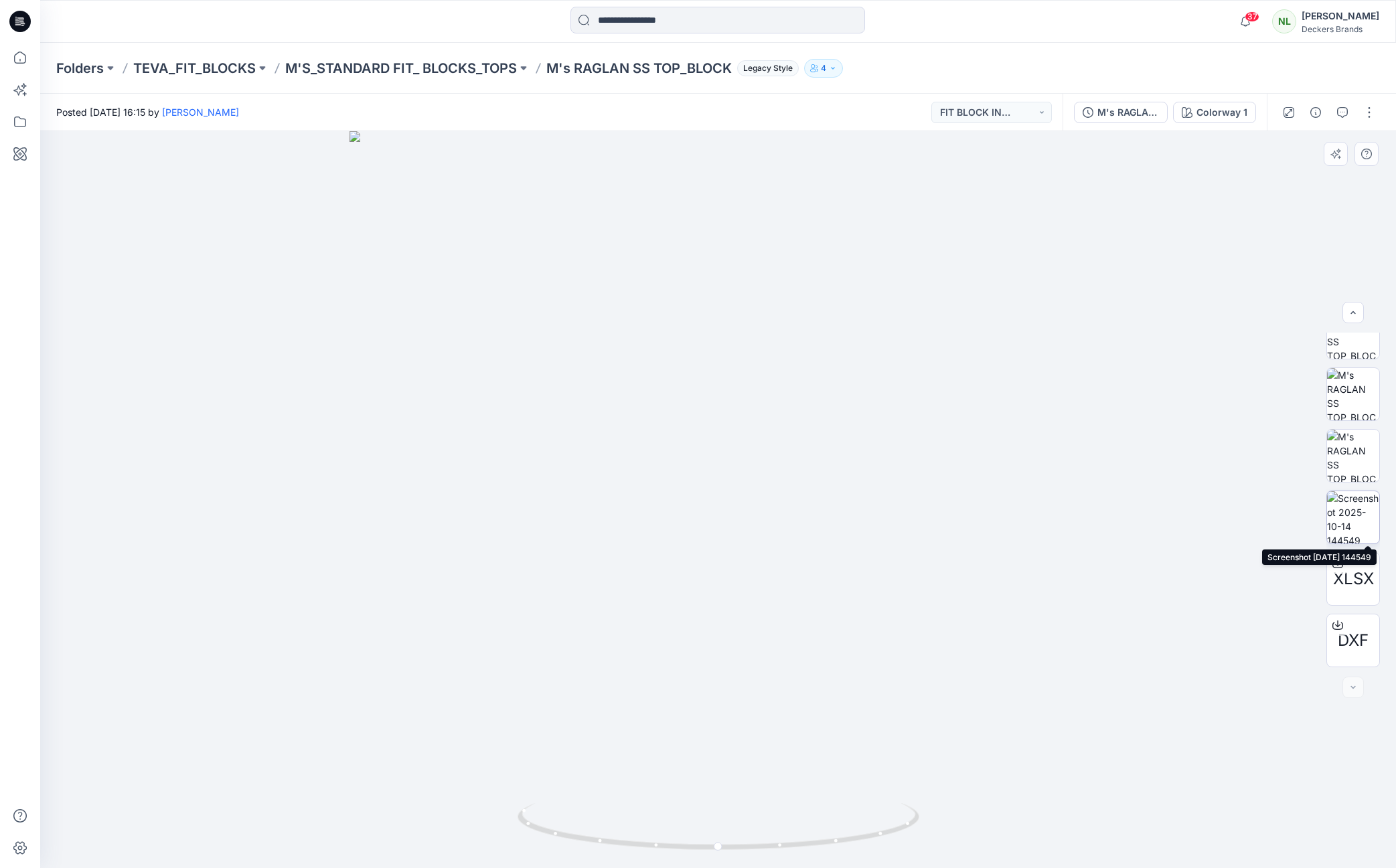
click at [1335, 522] on img at bounding box center [1353, 517] width 52 height 52
click at [462, 371] on img at bounding box center [718, 509] width 774 height 716
click at [170, 393] on div at bounding box center [718, 500] width 1356 height 737
click at [324, 63] on p "M'S_STANDARD FIT_ BLOCKS_TOPS" at bounding box center [401, 68] width 232 height 18
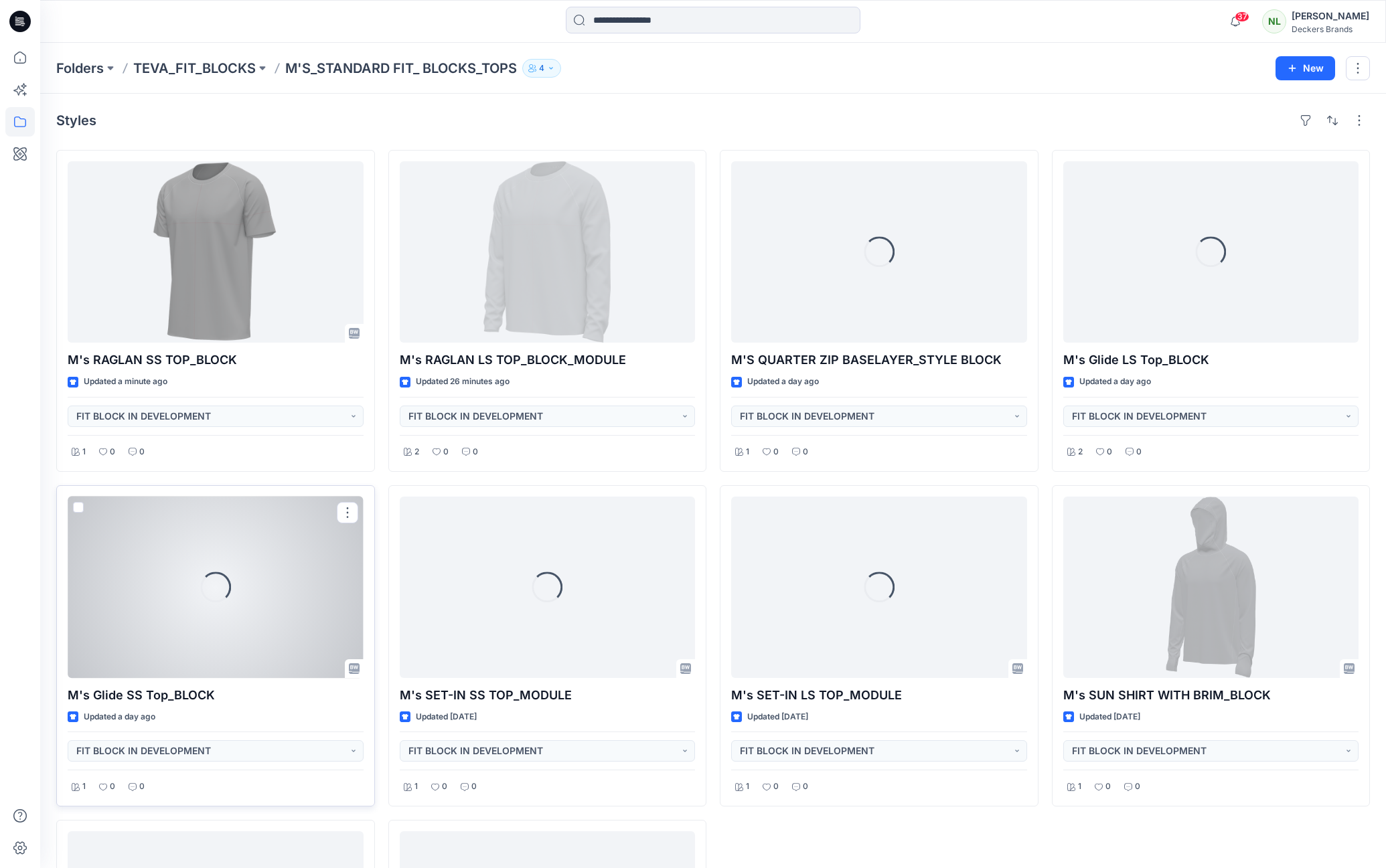
scroll to position [290, 0]
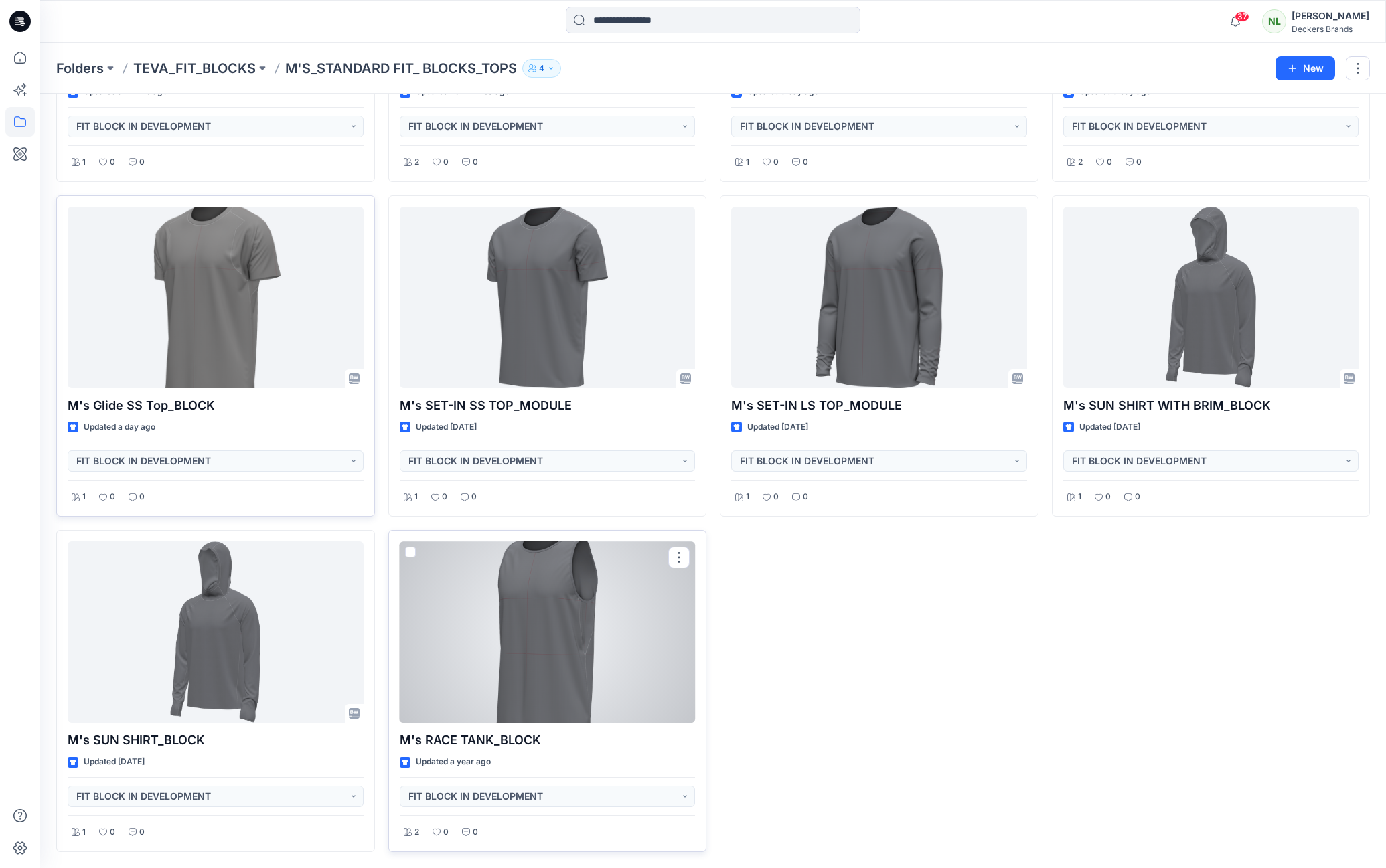
click at [529, 648] on div at bounding box center [548, 632] width 296 height 181
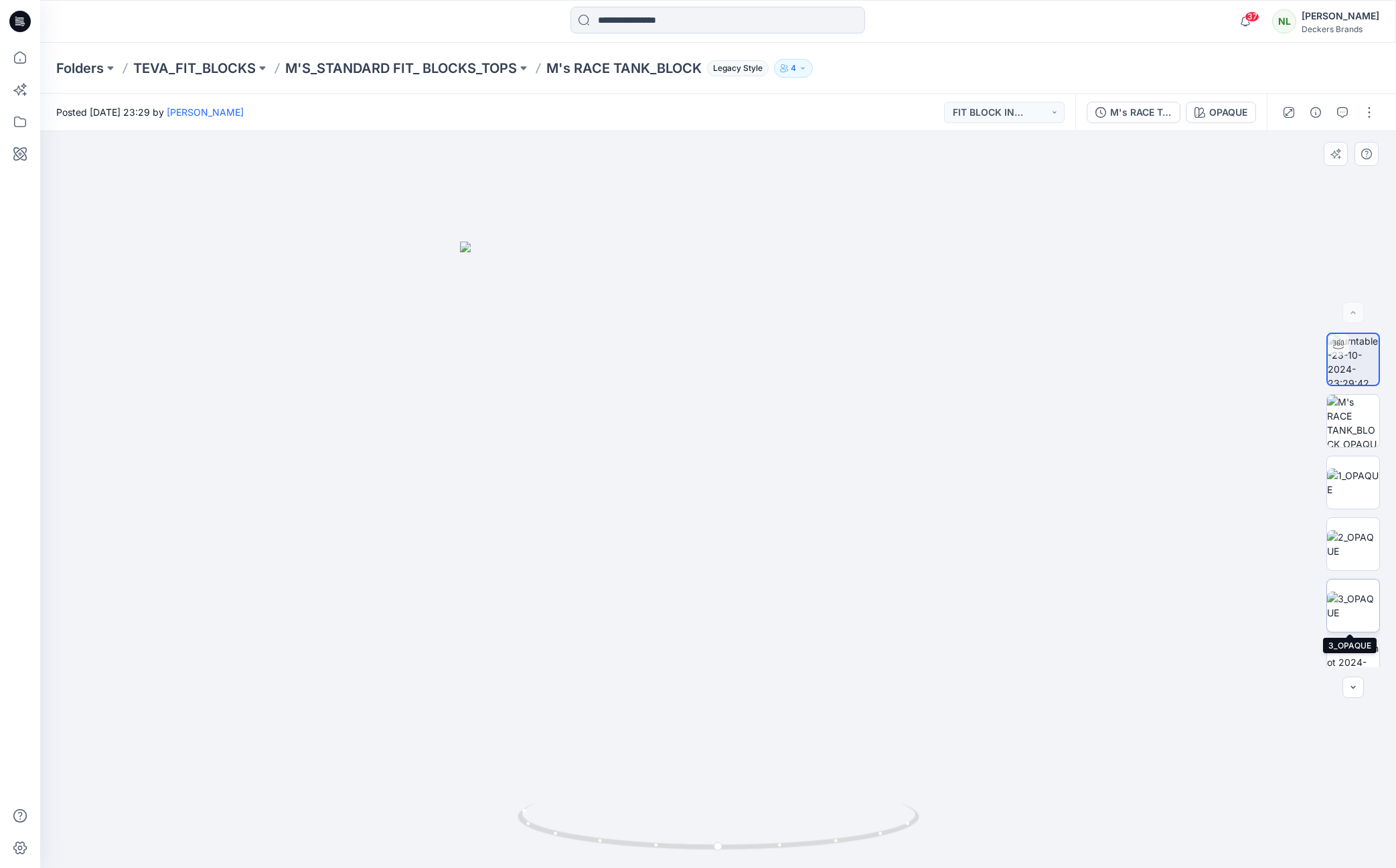
click at [1354, 598] on img at bounding box center [1353, 606] width 52 height 29
click at [1344, 548] on img at bounding box center [1353, 544] width 52 height 29
click at [1343, 476] on img at bounding box center [1353, 483] width 52 height 29
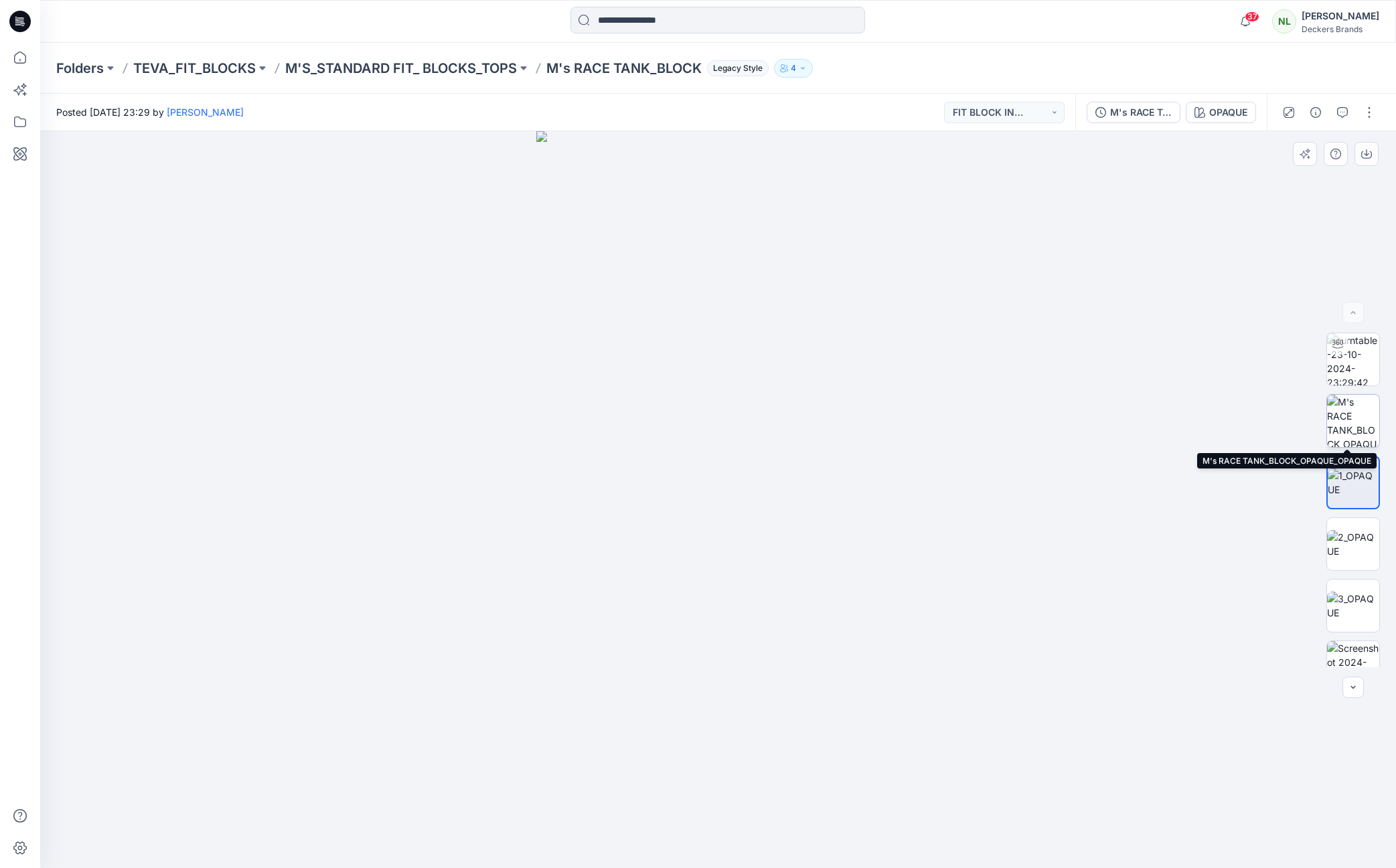
click at [1351, 425] on img at bounding box center [1353, 421] width 52 height 52
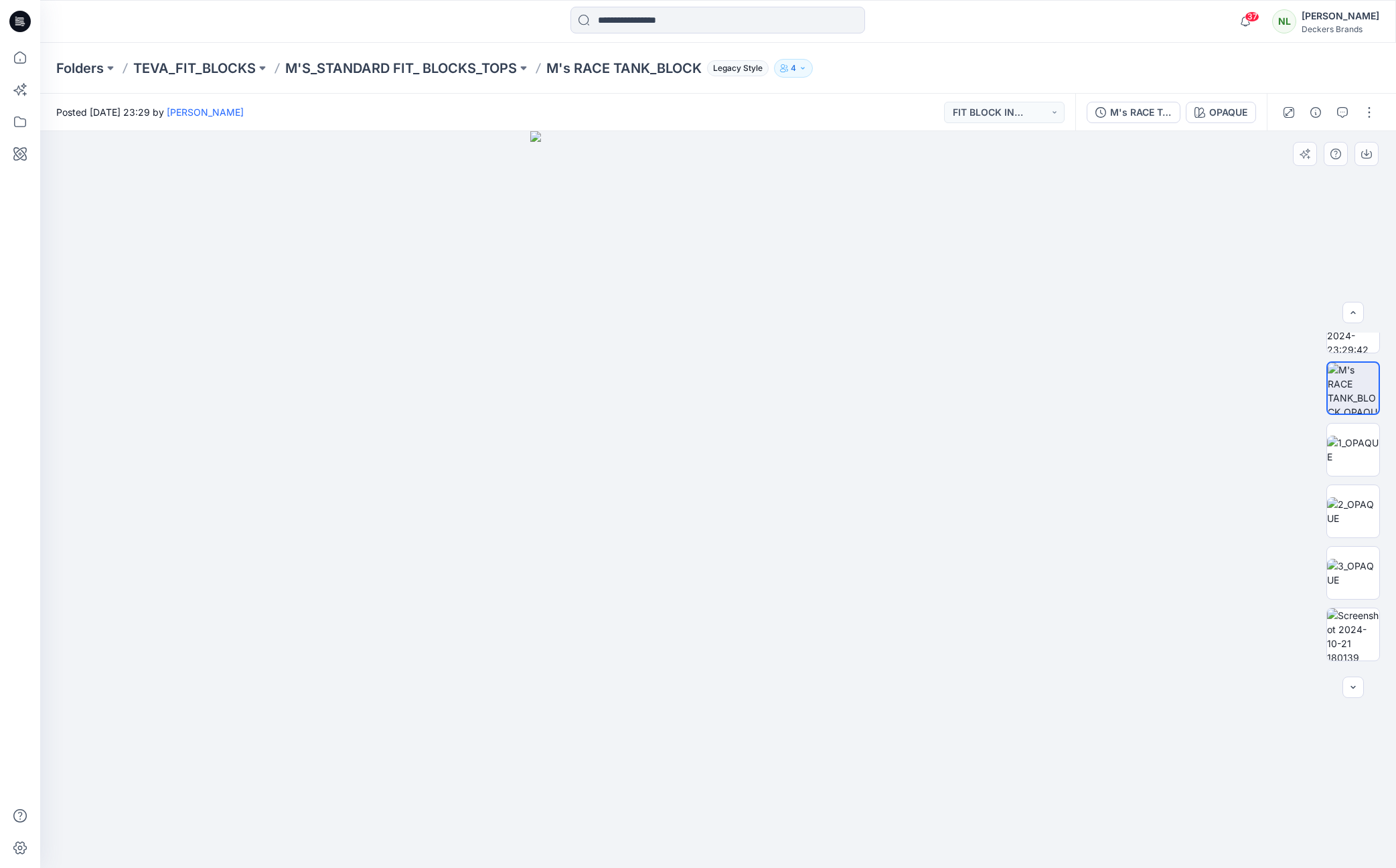
scroll to position [88, 0]
click at [1369, 108] on button "button" at bounding box center [1368, 112] width 21 height 21
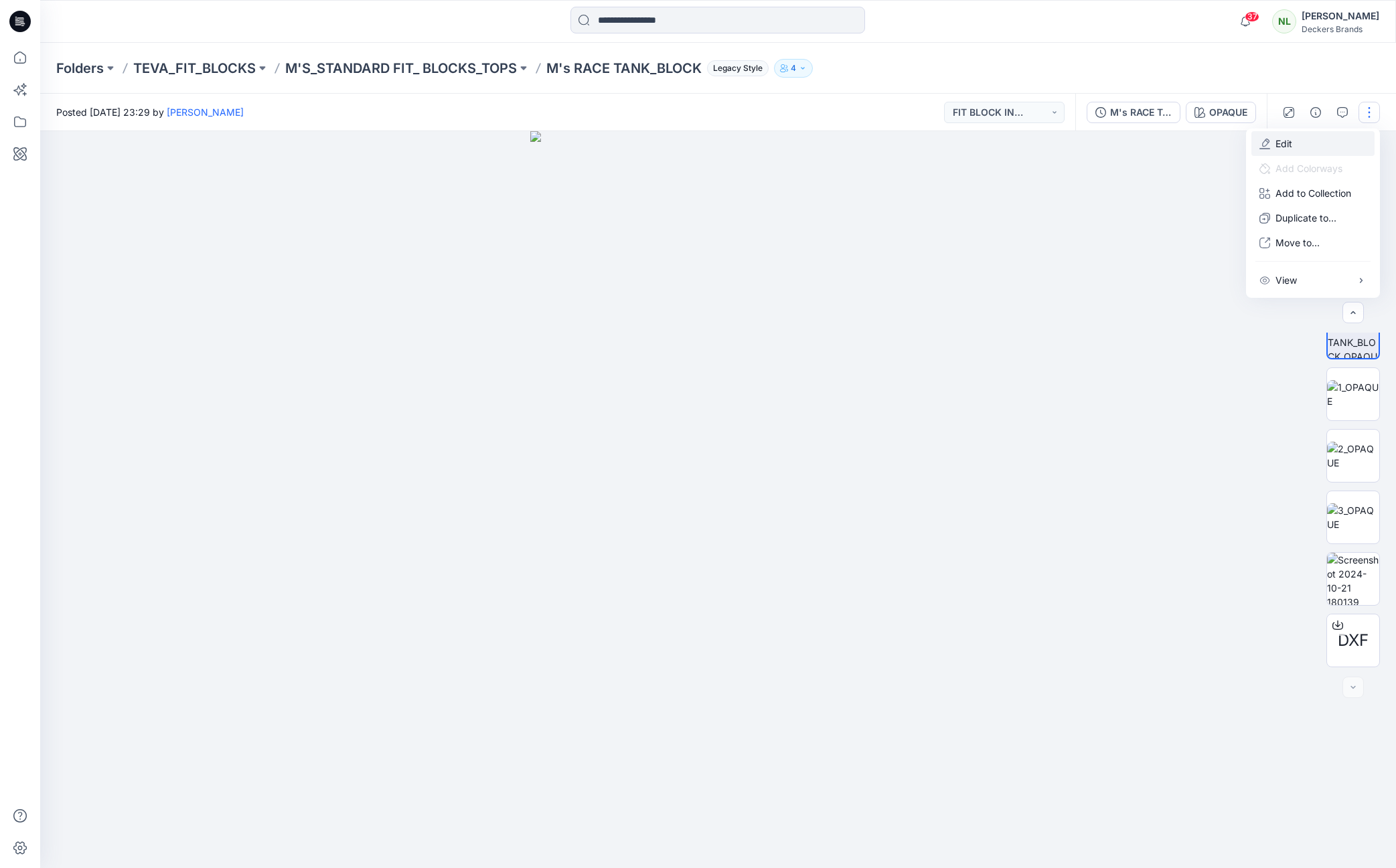
click at [1289, 143] on p "Edit" at bounding box center [1284, 143] width 17 height 14
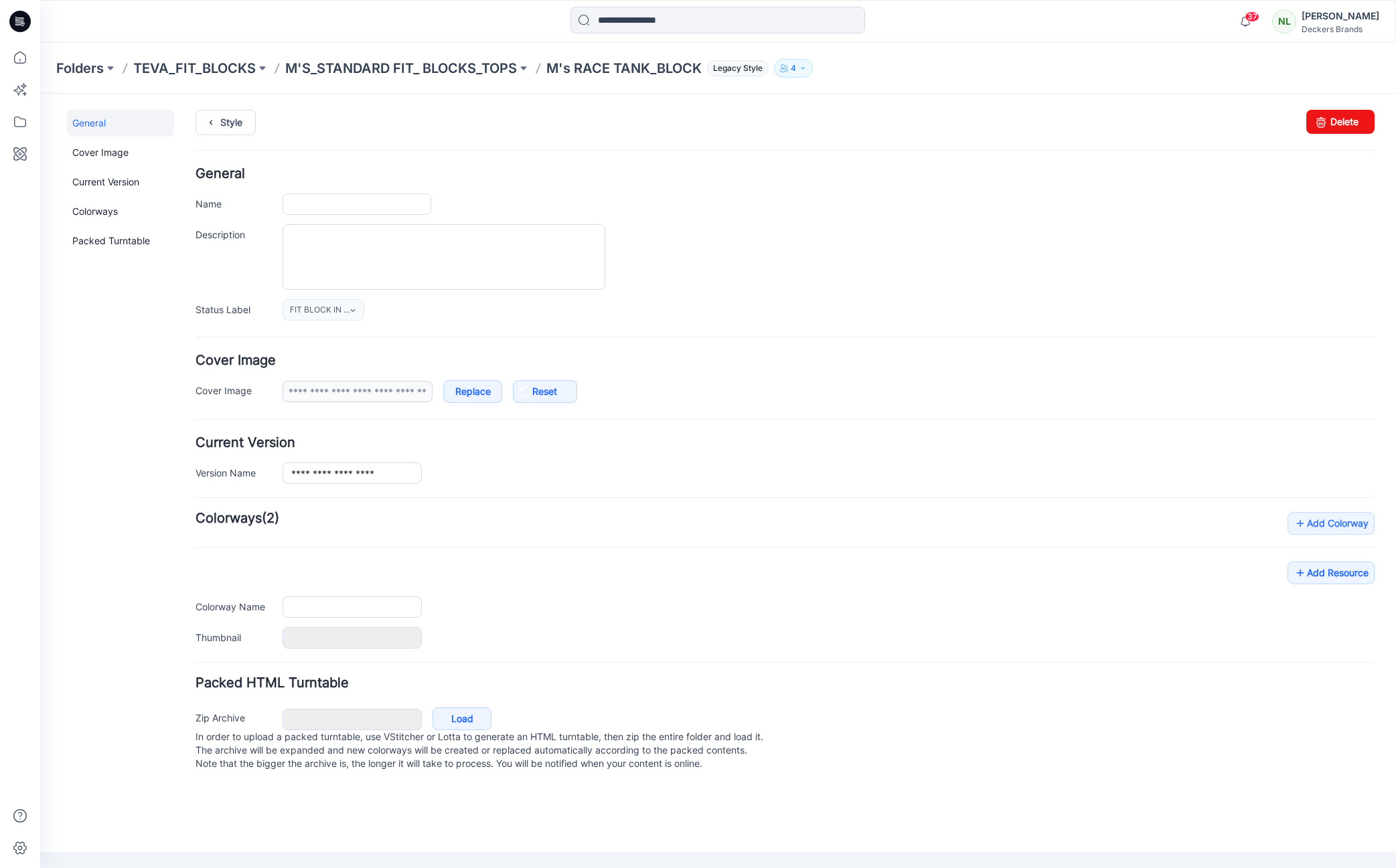
type input "**********"
type input "******"
type input "**********"
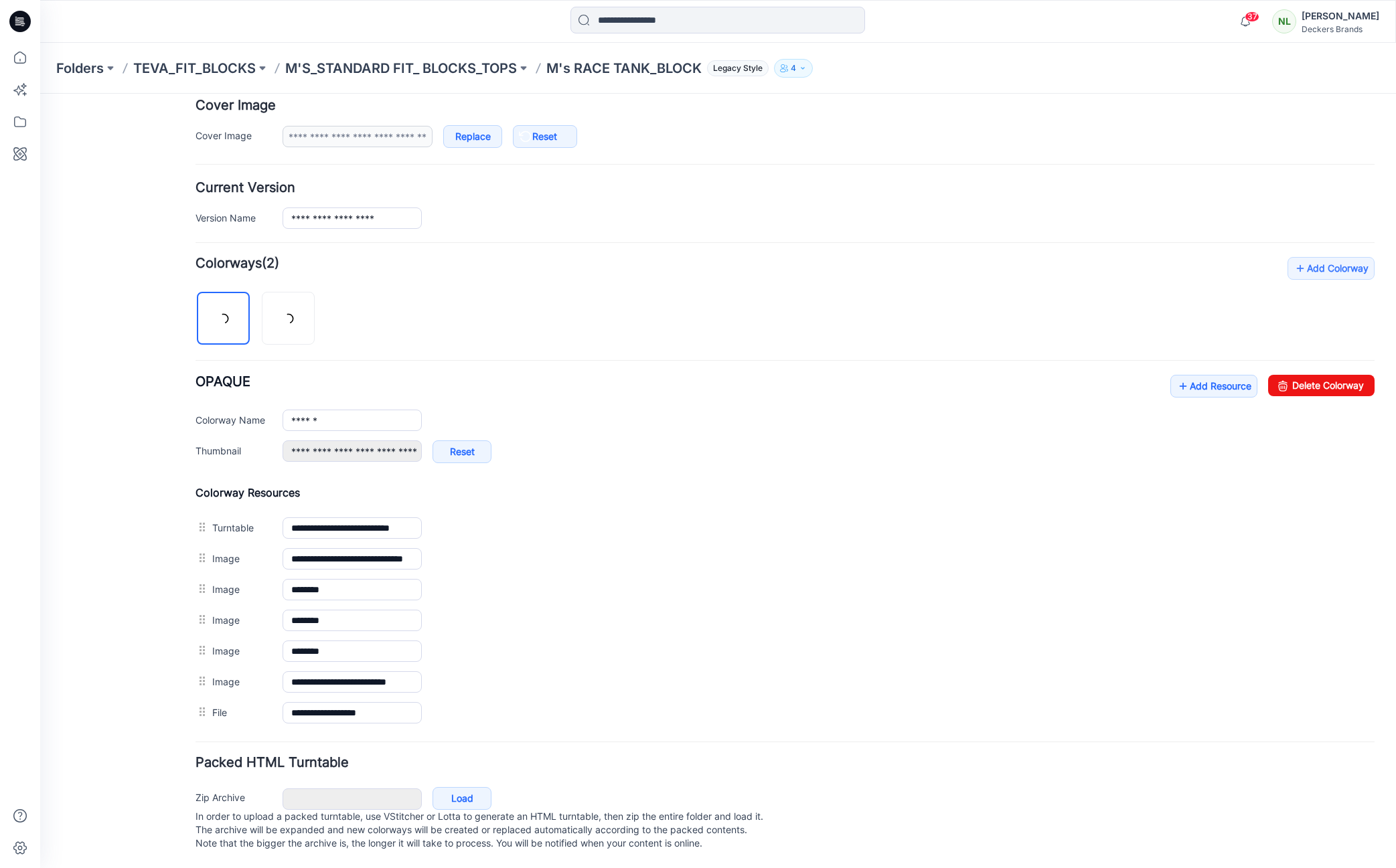
scroll to position [268, 0]
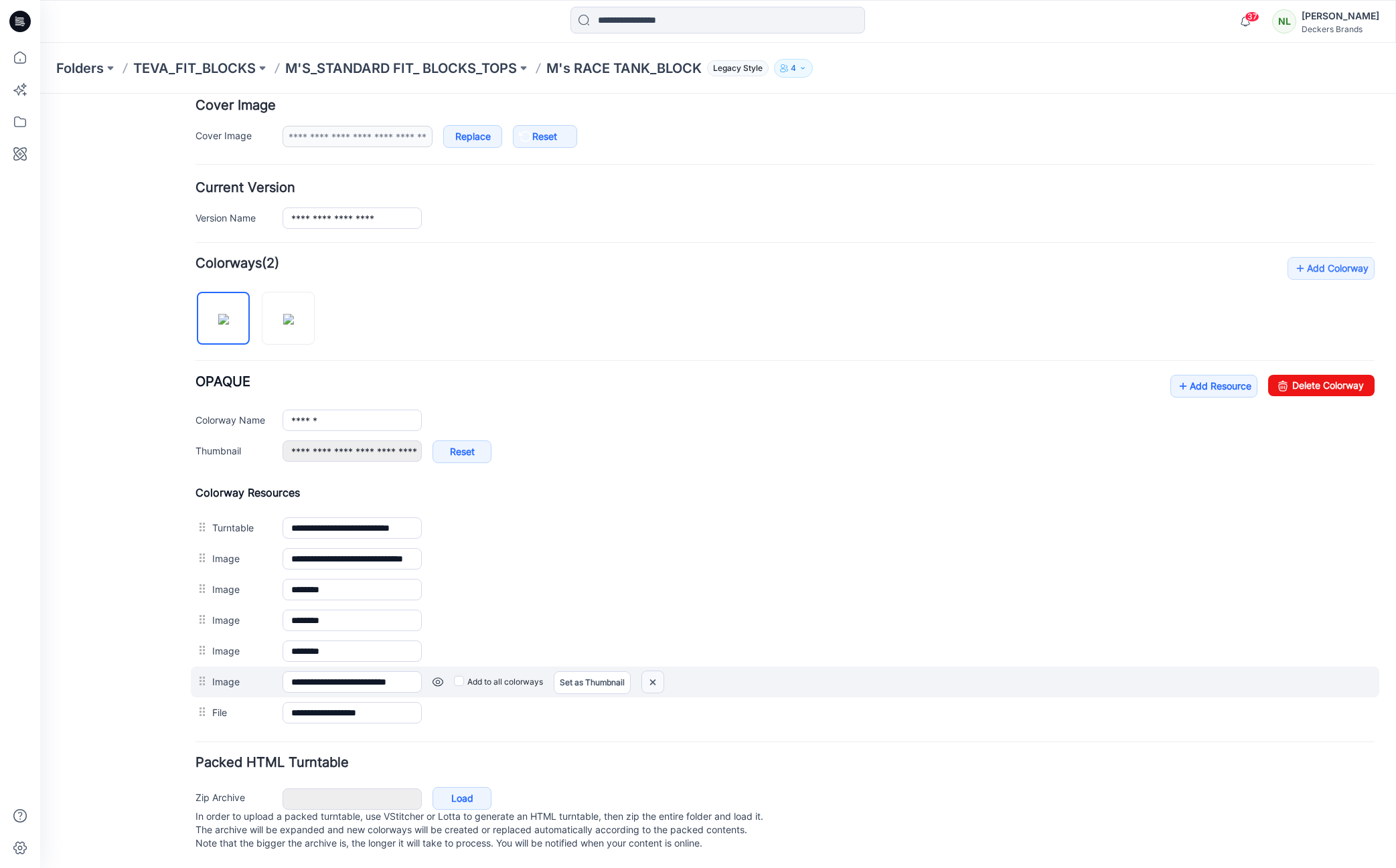
drag, startPoint x: 661, startPoint y: 668, endPoint x: 798, endPoint y: 177, distance: 509.8
click at [661, 671] on img at bounding box center [652, 682] width 21 height 22
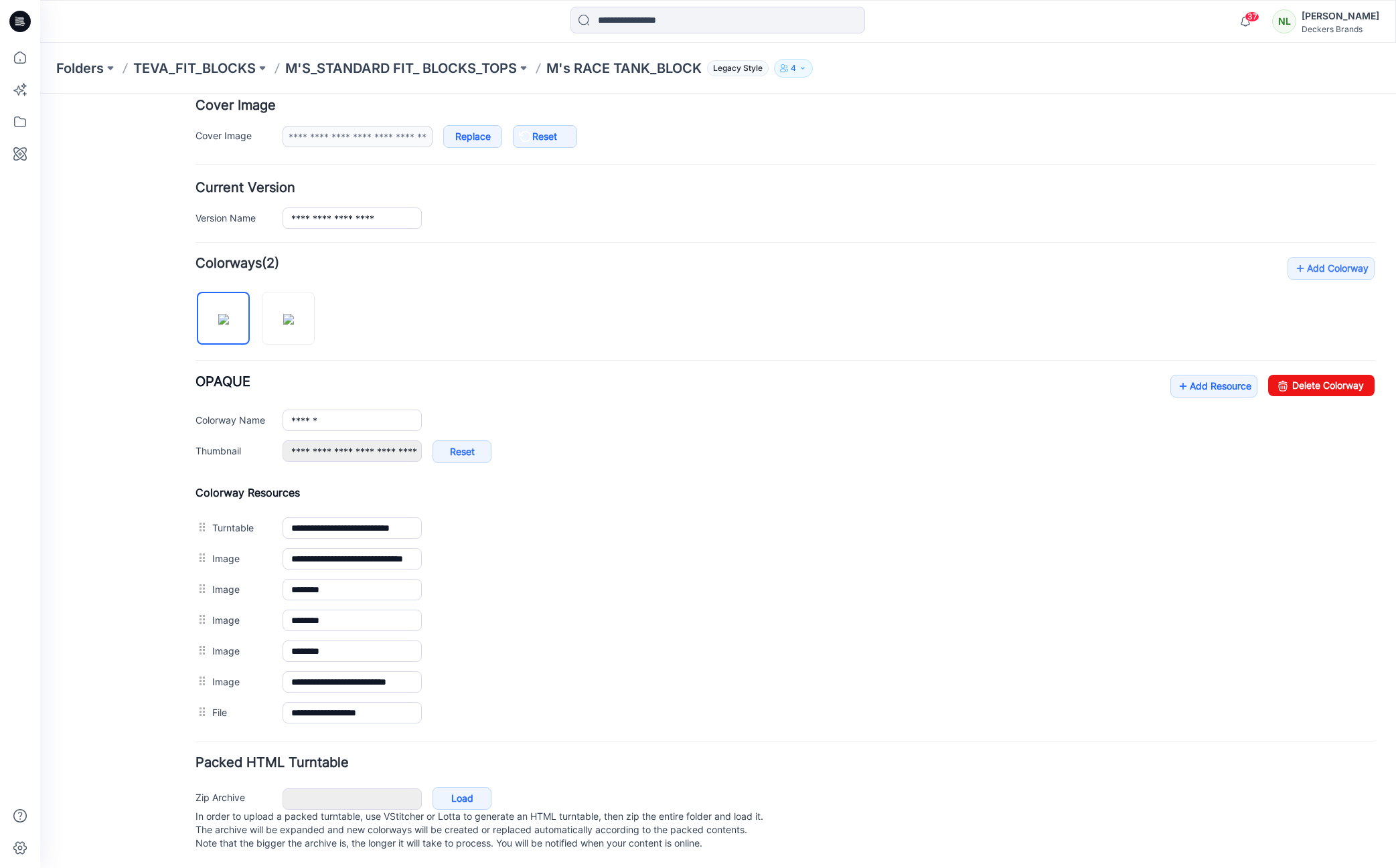
scroll to position [237, 0]
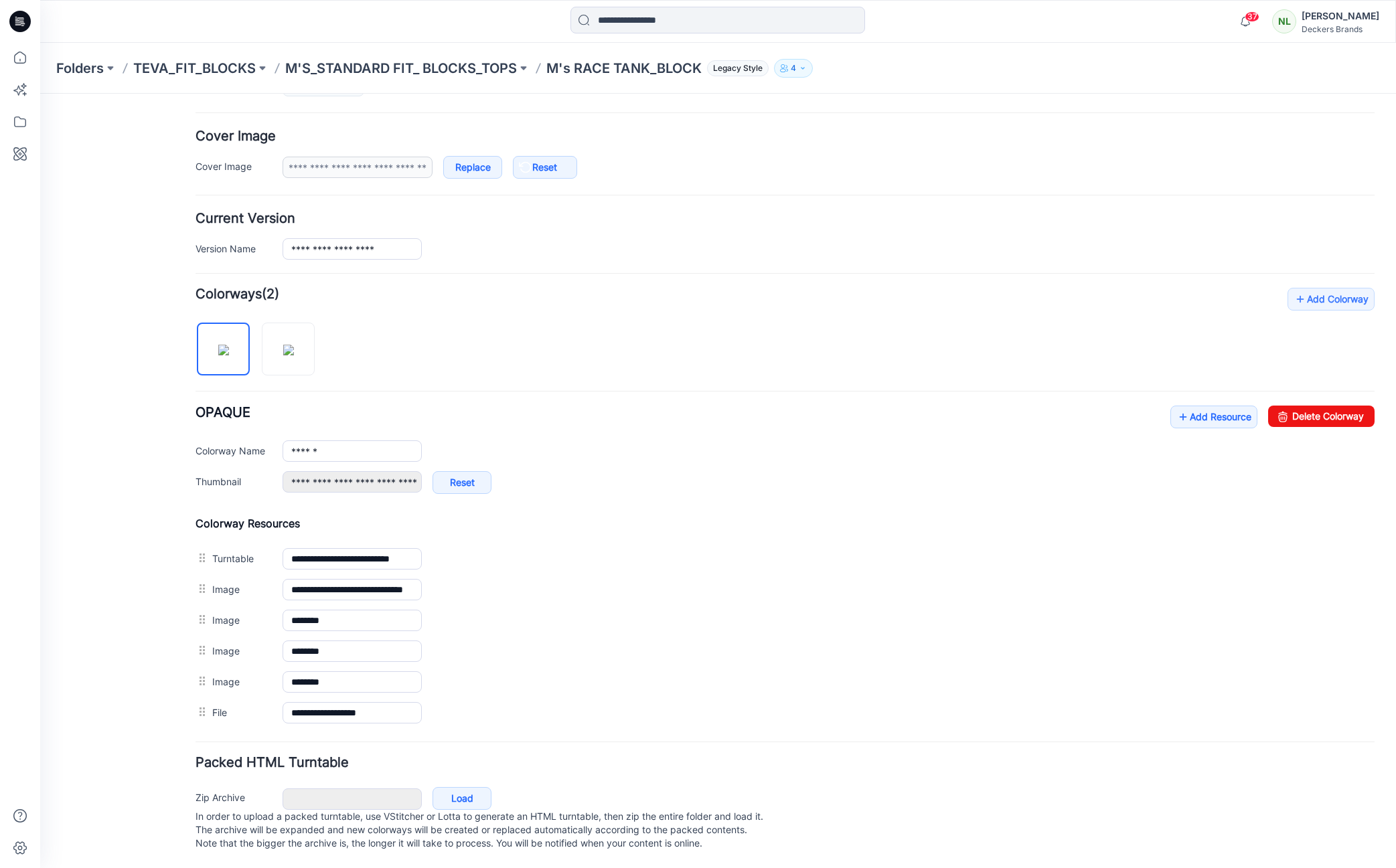
click at [962, 762] on div "Packed HTML Turntable Zip Archive Cancel Load In order to upload a packed turnt…" at bounding box center [785, 805] width 1179 height 98
click at [86, 586] on div "General Cover Image Current Version Colorways Packed Turntable" at bounding box center [120, 376] width 108 height 983
click at [1195, 405] on link "Add Resource" at bounding box center [1214, 417] width 87 height 23
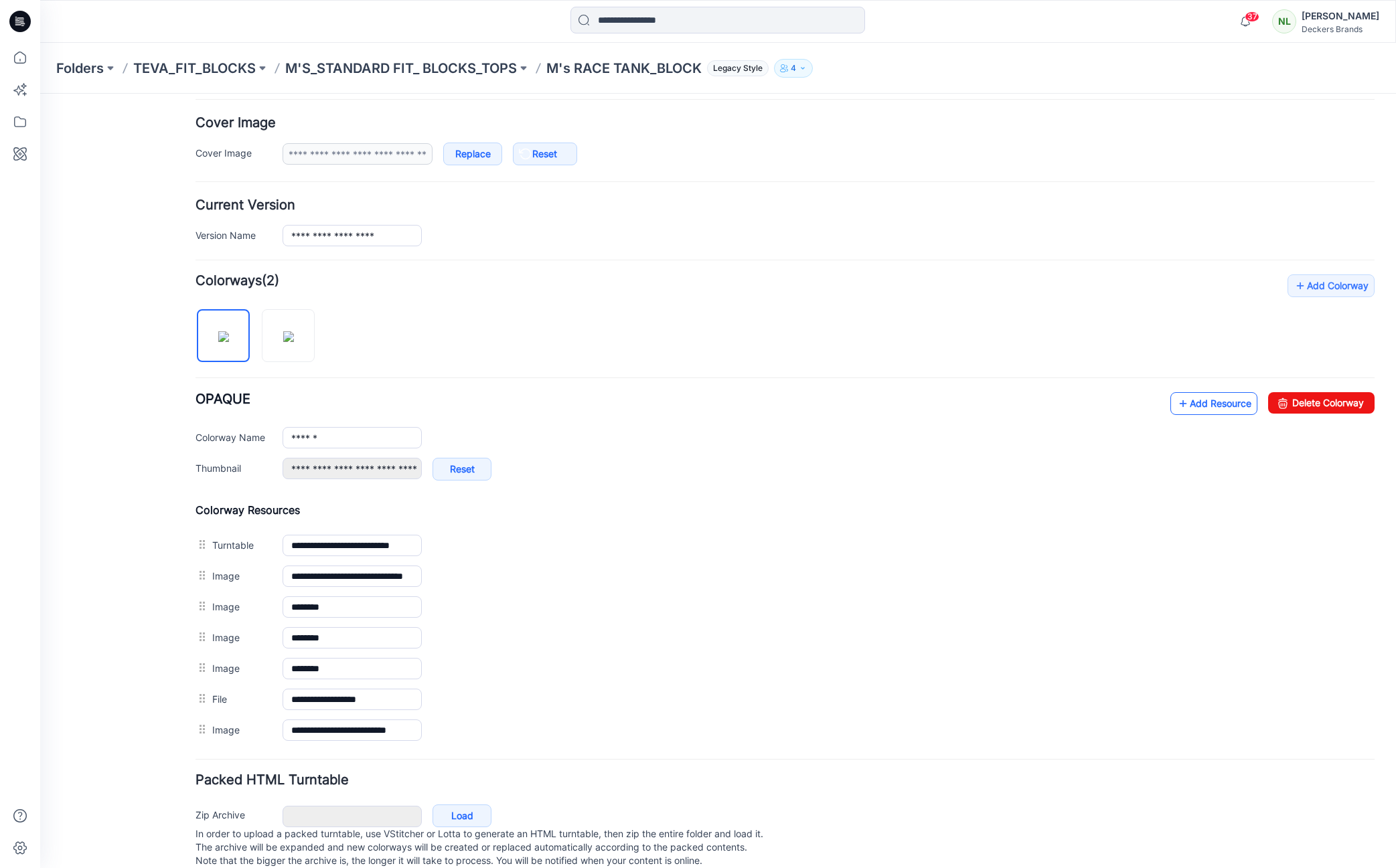
click at [1210, 404] on link "Add Resource" at bounding box center [1214, 404] width 87 height 23
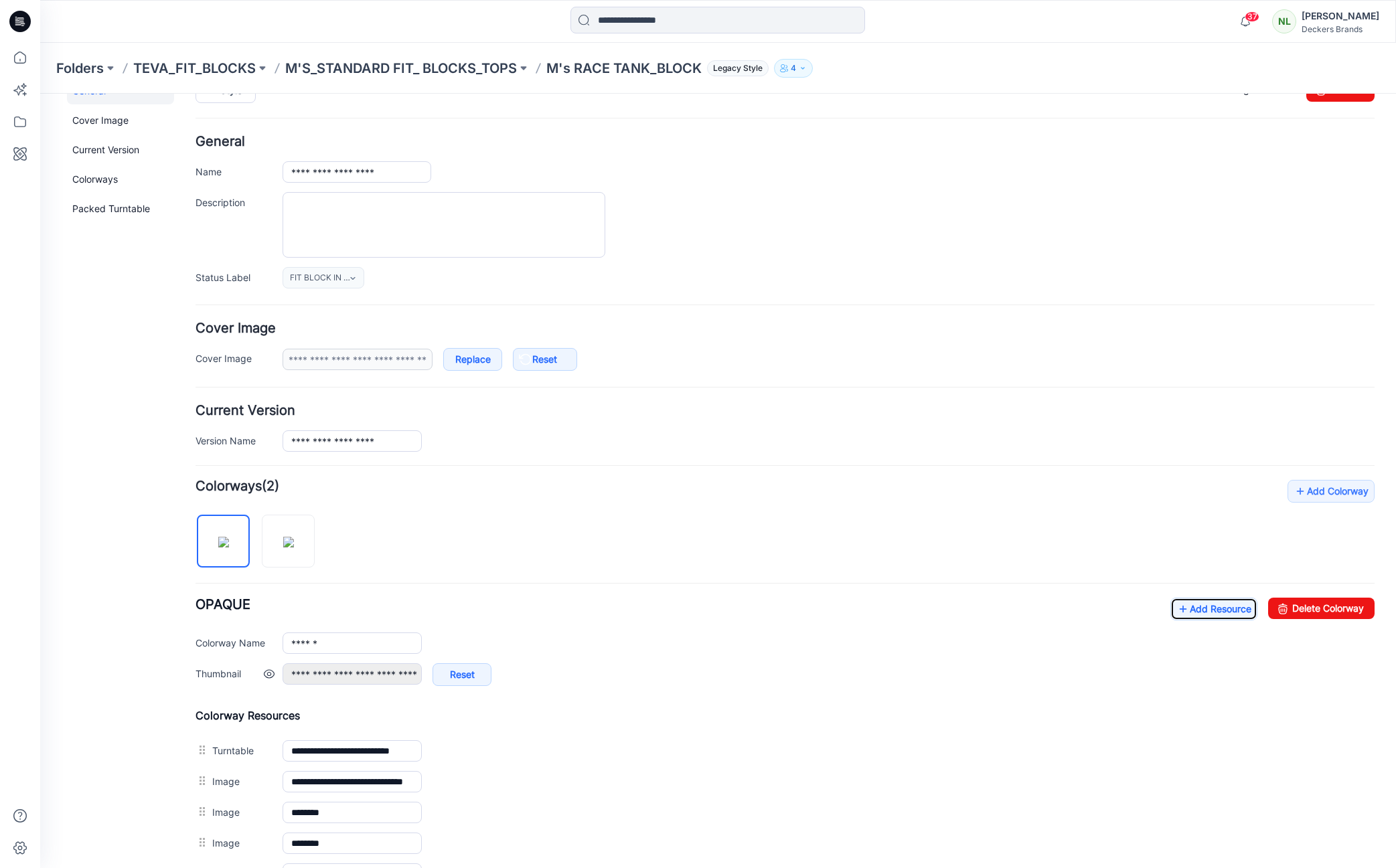
scroll to position [0, 0]
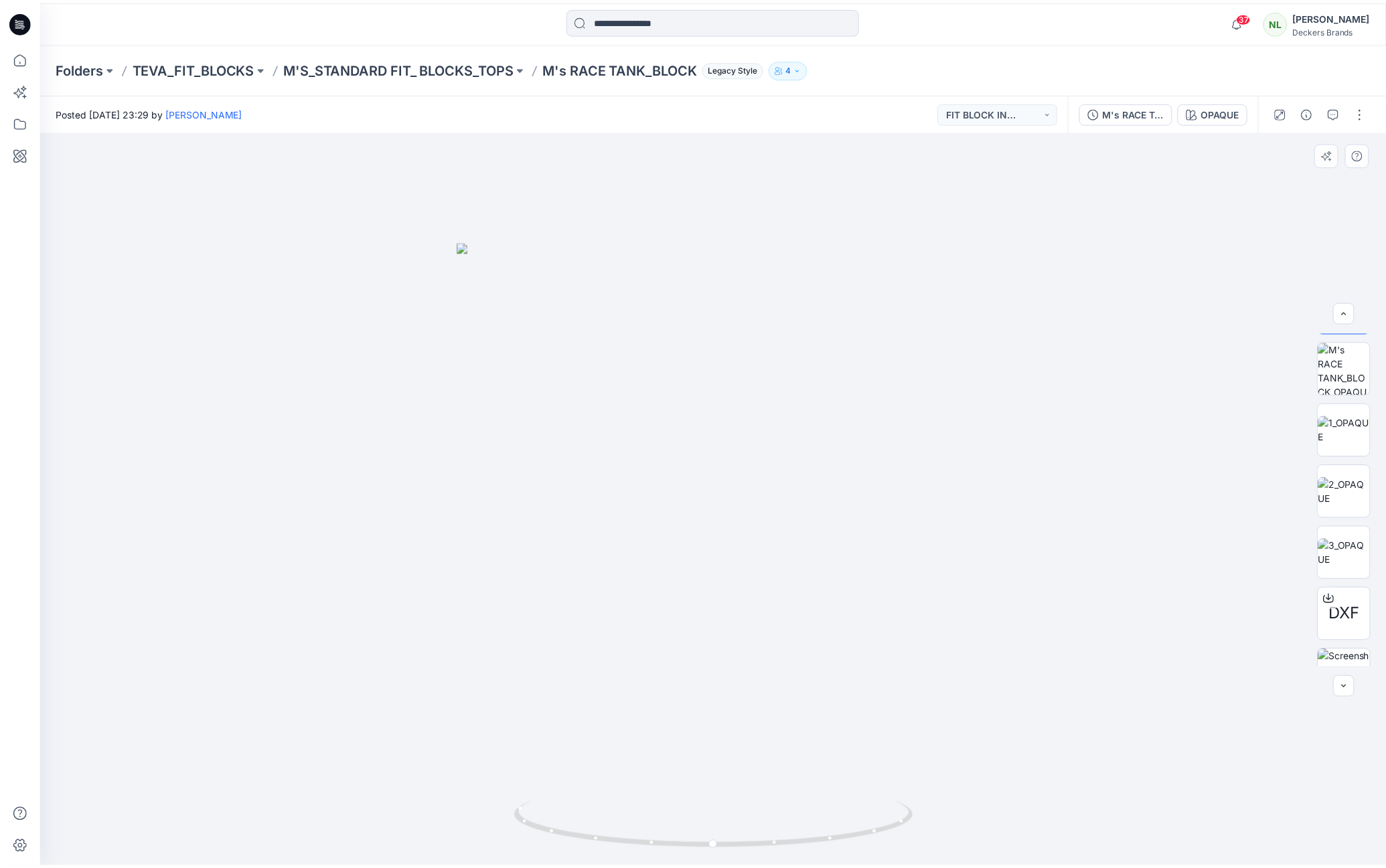
scroll to position [150, 0]
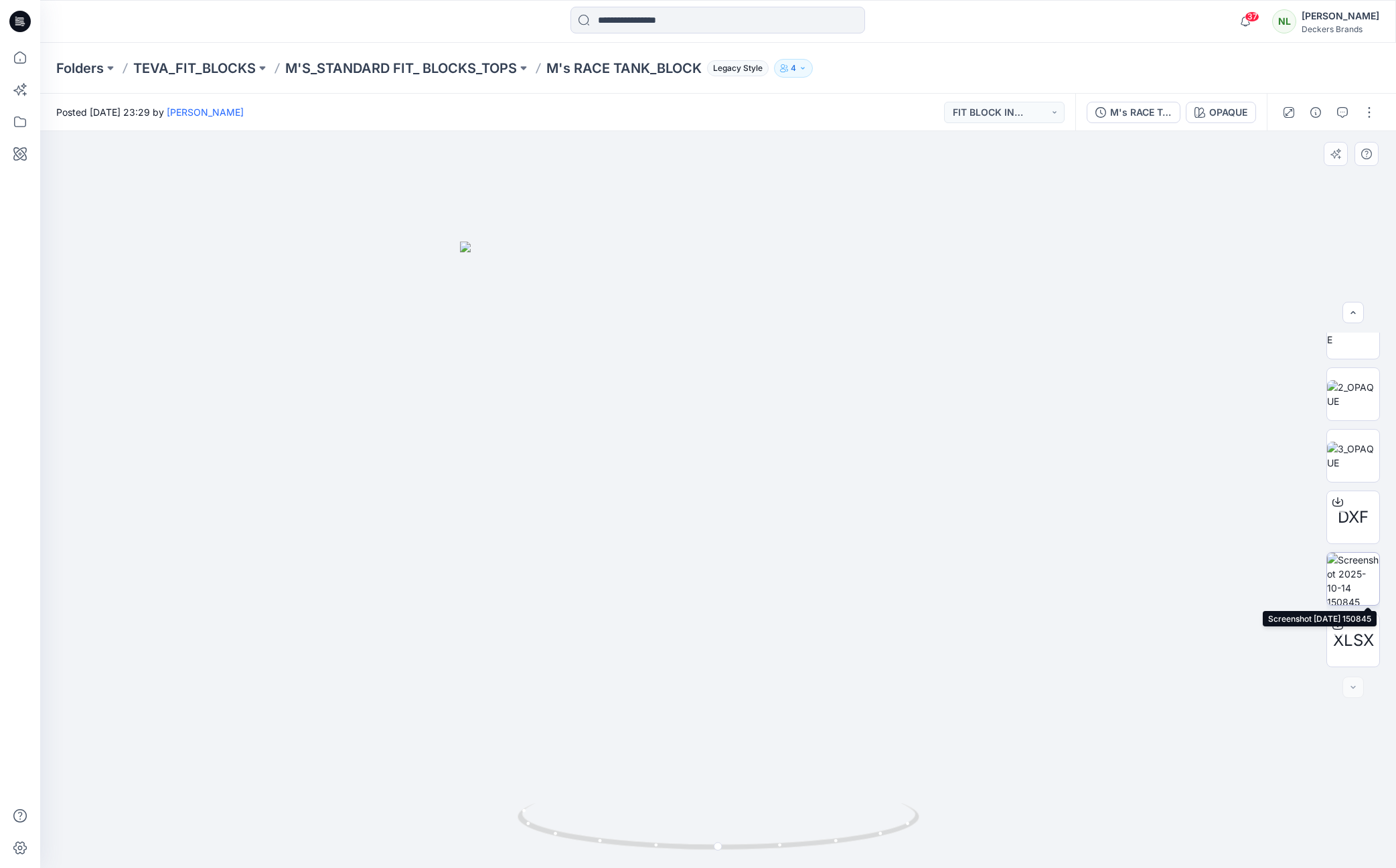
click at [1336, 581] on img at bounding box center [1353, 578] width 52 height 52
click at [909, 220] on img at bounding box center [718, 510] width 776 height 717
click at [326, 71] on p "M'S_STANDARD FIT_ BLOCKS_TOPS" at bounding box center [401, 68] width 232 height 18
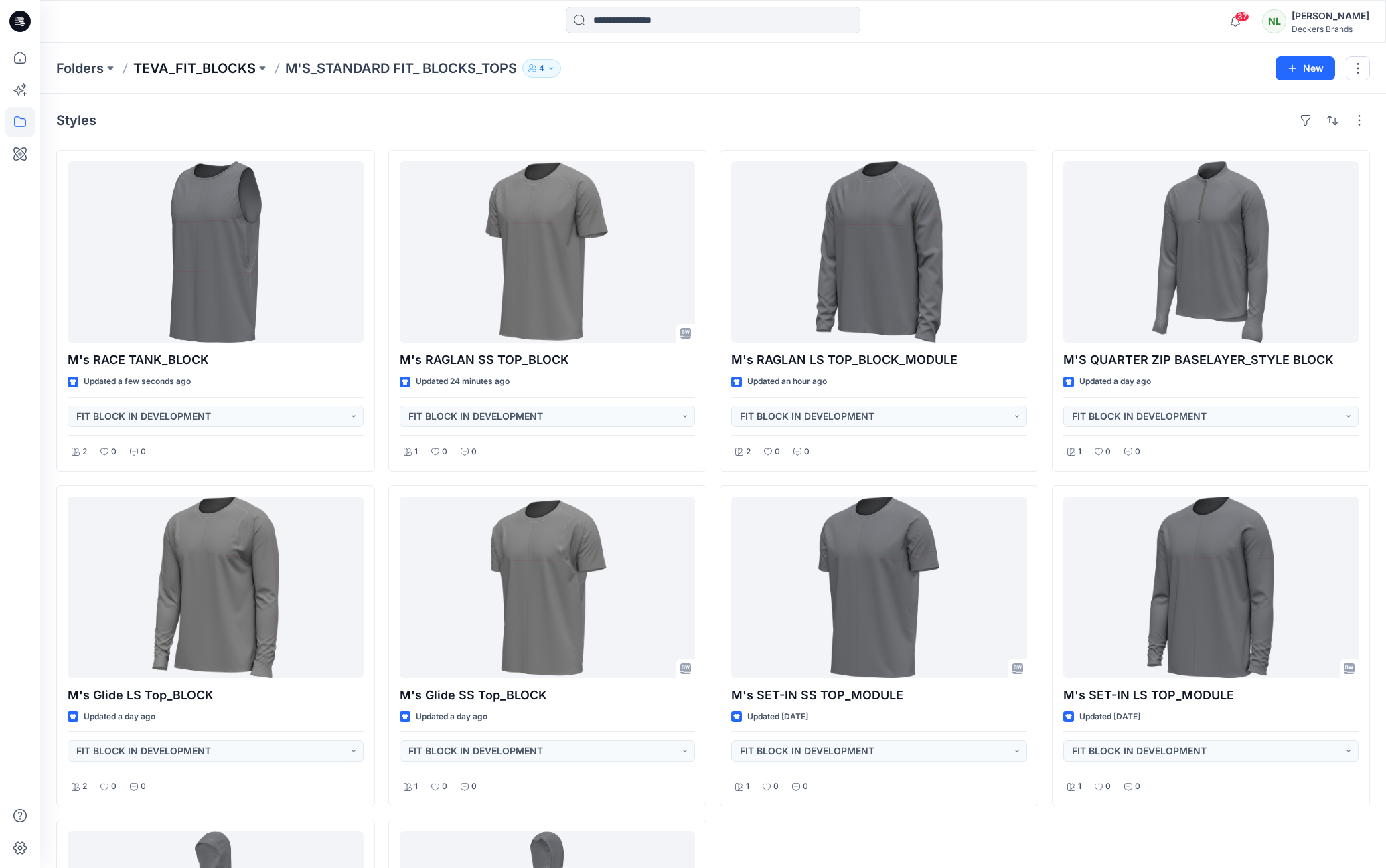
click at [216, 66] on p "TEVA_FIT_BLOCKS" at bounding box center [194, 68] width 122 height 18
